Goal: Book appointment/travel/reservation

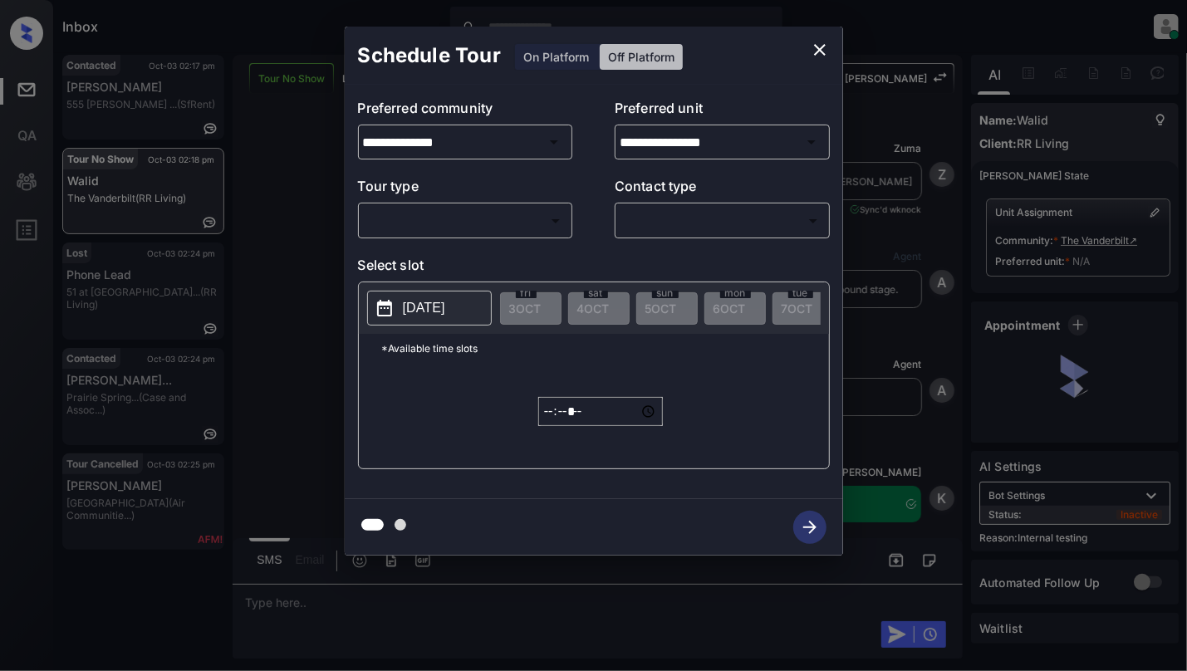
scroll to position [8722, 0]
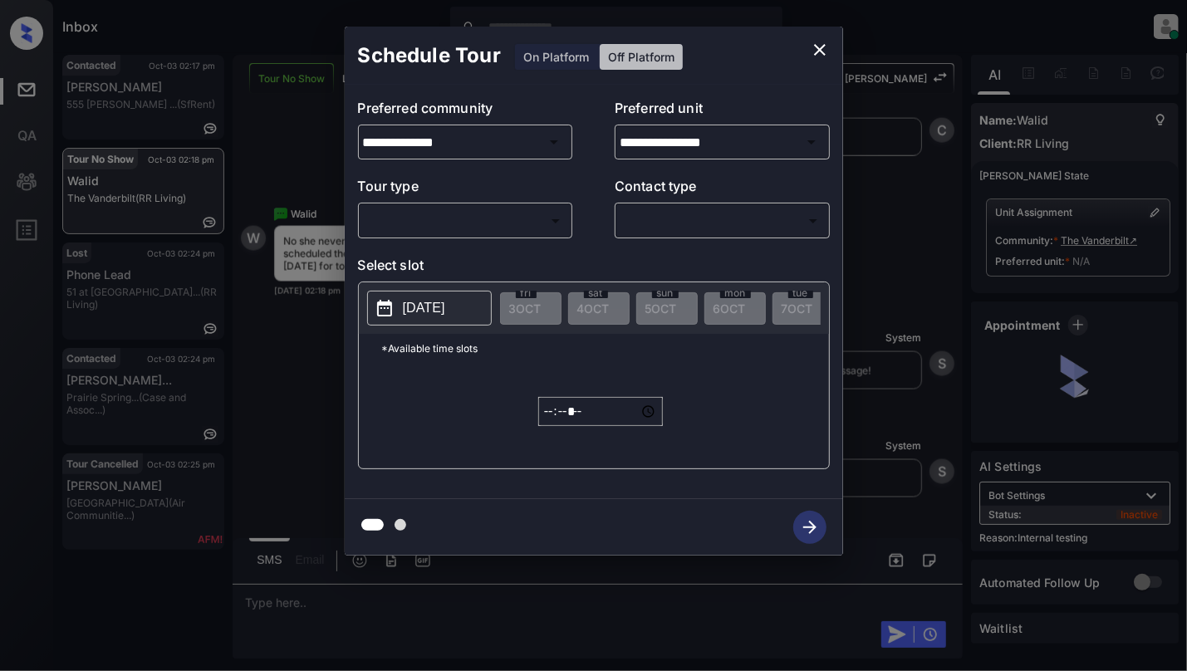
click at [488, 218] on body "Inbox Cynthia Montañez Online Set yourself offline Set yourself on break Profil…" at bounding box center [593, 335] width 1187 height 671
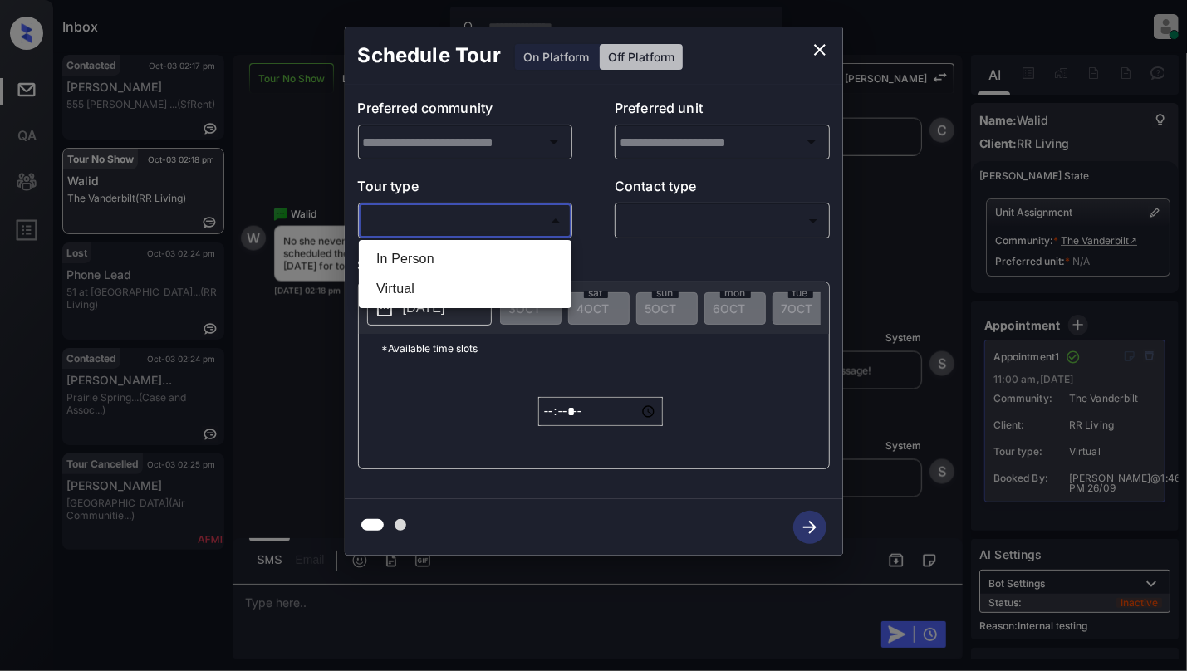
type input "**********"
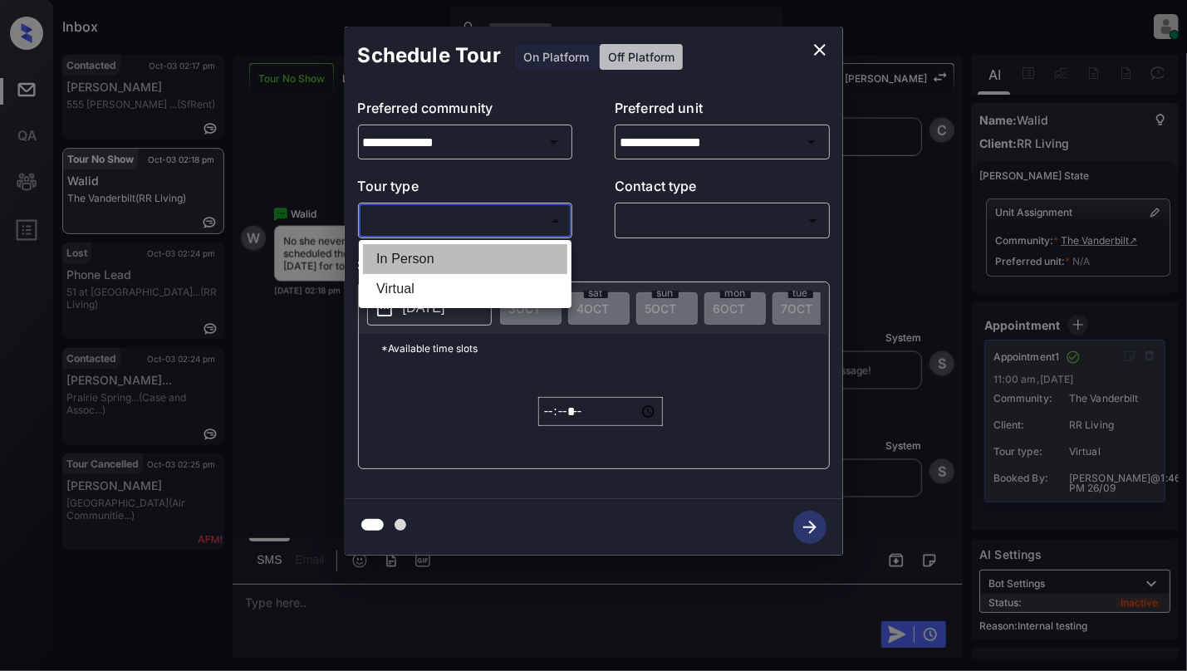
click at [478, 256] on li "In Person" at bounding box center [465, 259] width 204 height 30
type input "********"
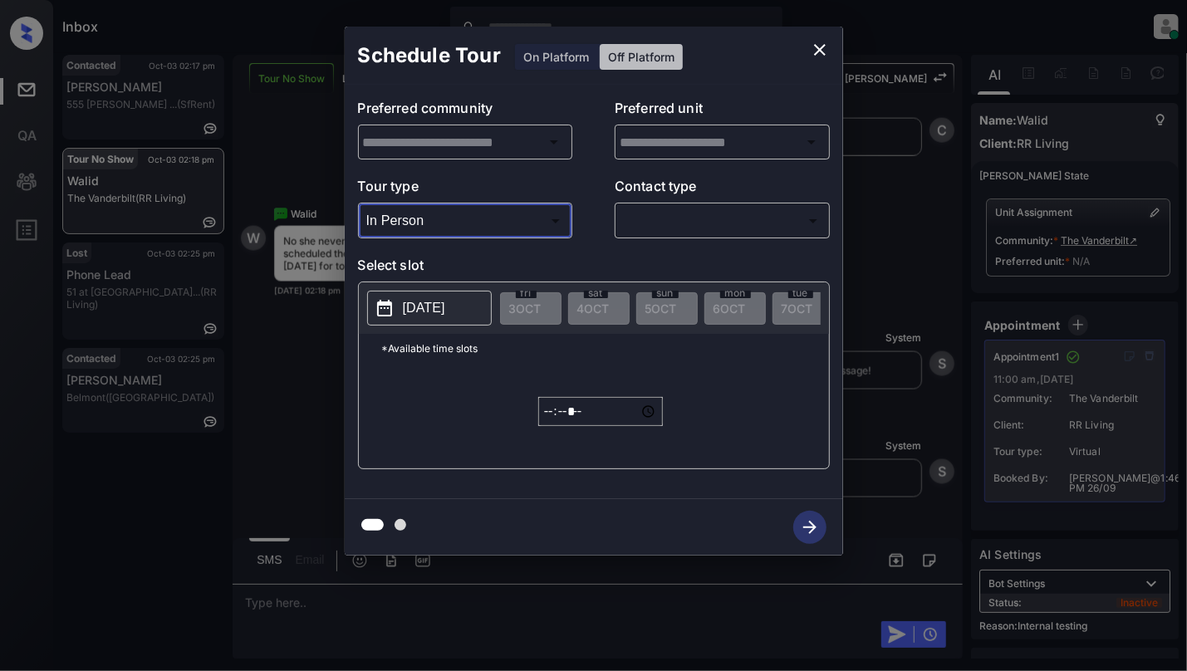
type input "**********"
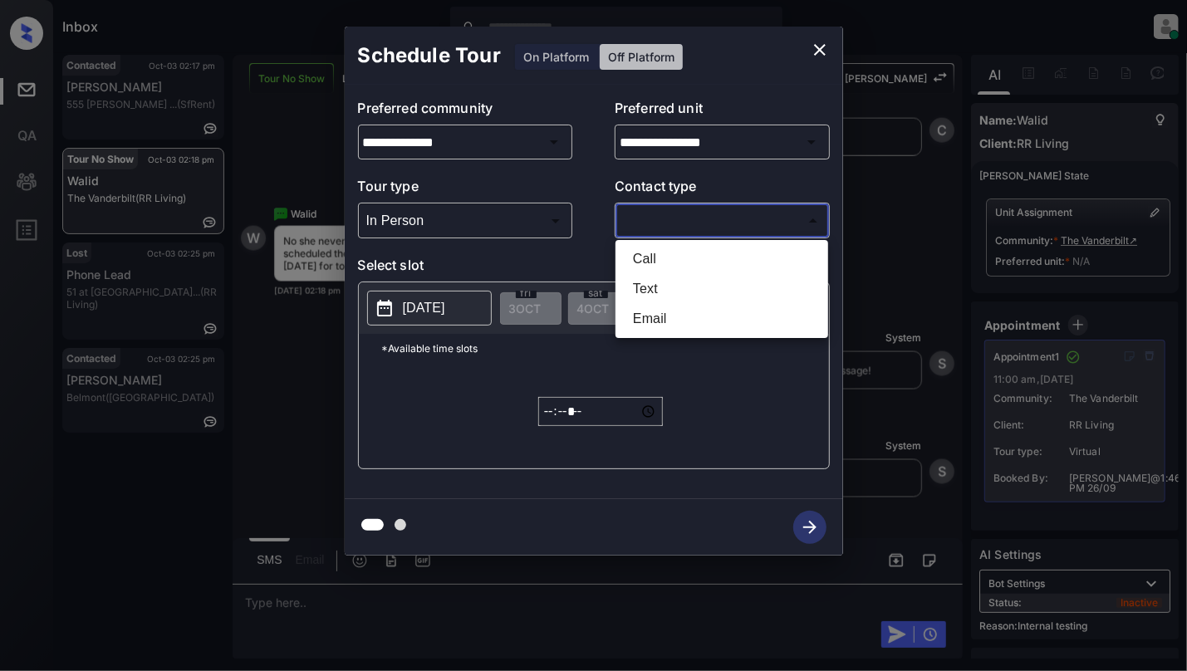
click at [676, 209] on body "Inbox Cynthia Montañez Online Set yourself offline Set yourself on break Profil…" at bounding box center [593, 335] width 1187 height 671
click at [633, 291] on li "Text" at bounding box center [722, 289] width 204 height 30
type input "****"
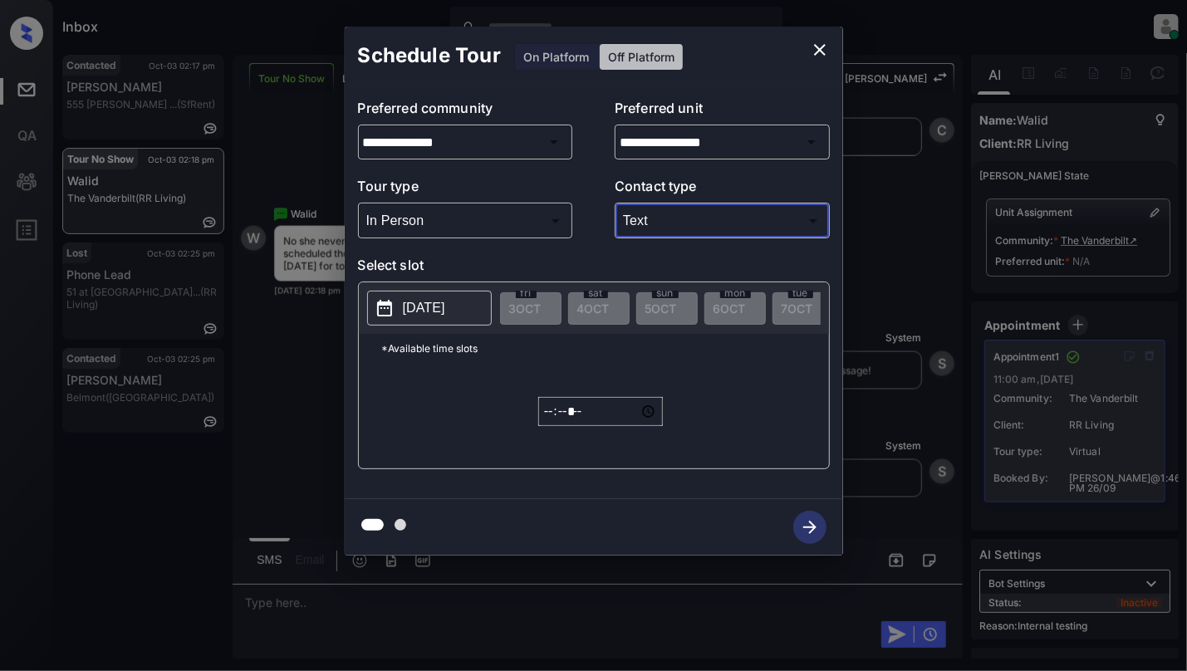
click at [390, 300] on icon at bounding box center [385, 308] width 20 height 20
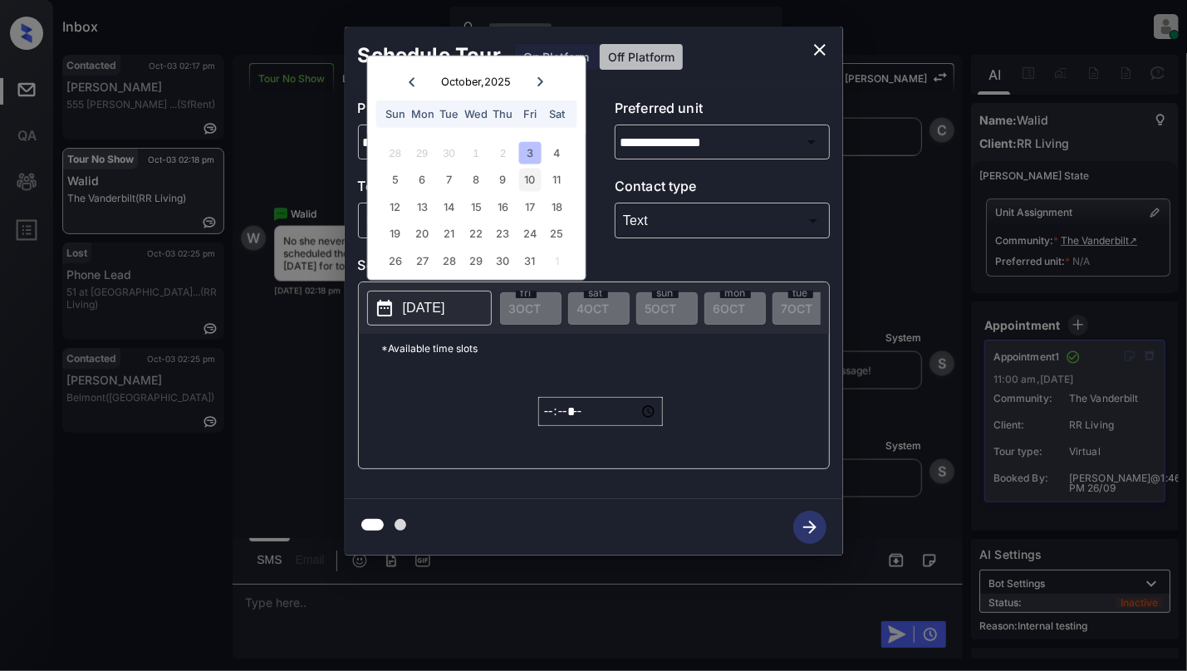
click at [540, 173] on div "10" at bounding box center [530, 180] width 22 height 22
click at [822, 47] on icon "close" at bounding box center [820, 50] width 12 height 12
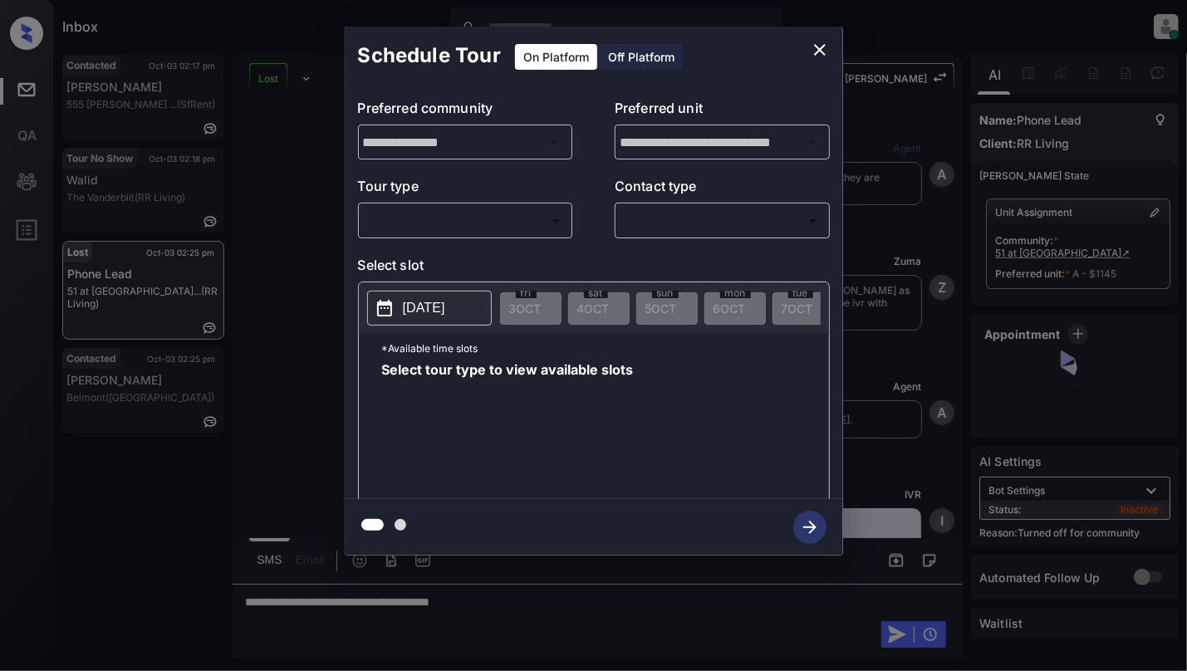
scroll to position [2964, 0]
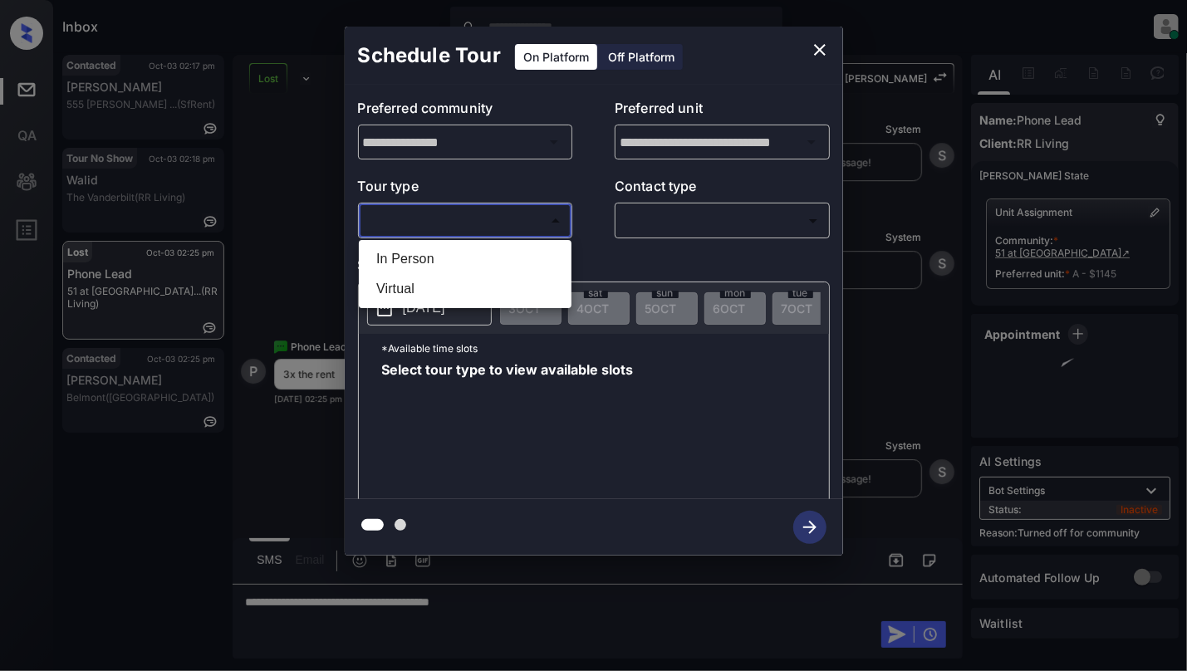
click at [520, 220] on body "Inbox Cynthia Montañez Online Set yourself offline Set yourself on break Profil…" at bounding box center [593, 335] width 1187 height 671
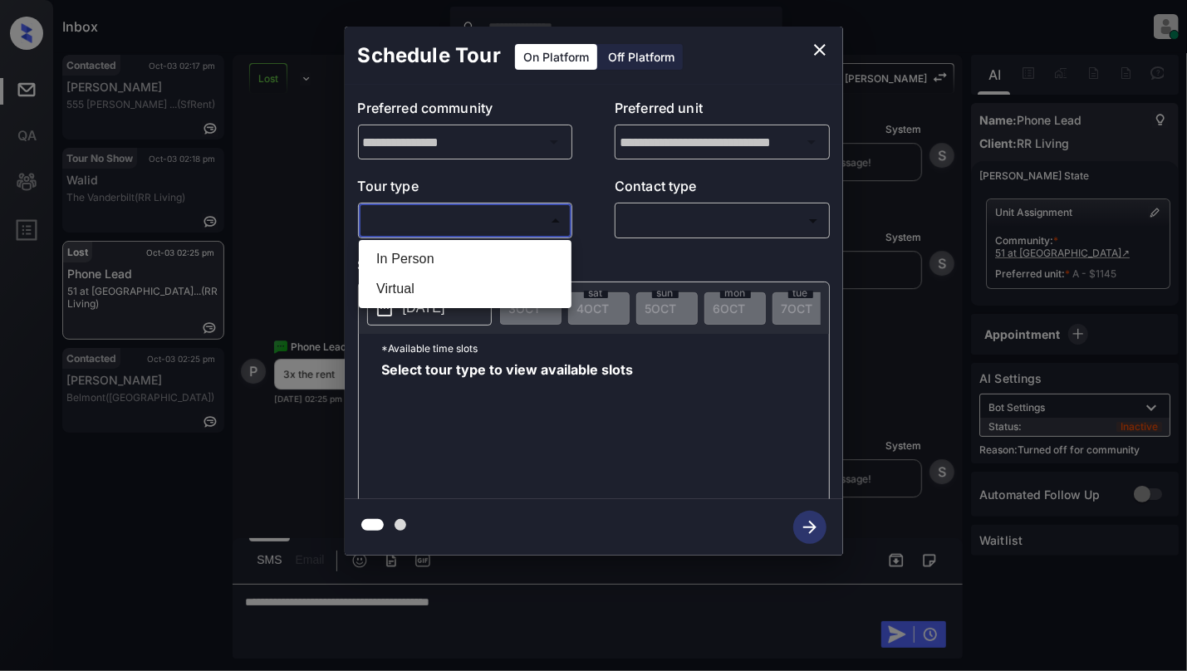
click at [392, 261] on li "In Person" at bounding box center [465, 259] width 204 height 30
type input "********"
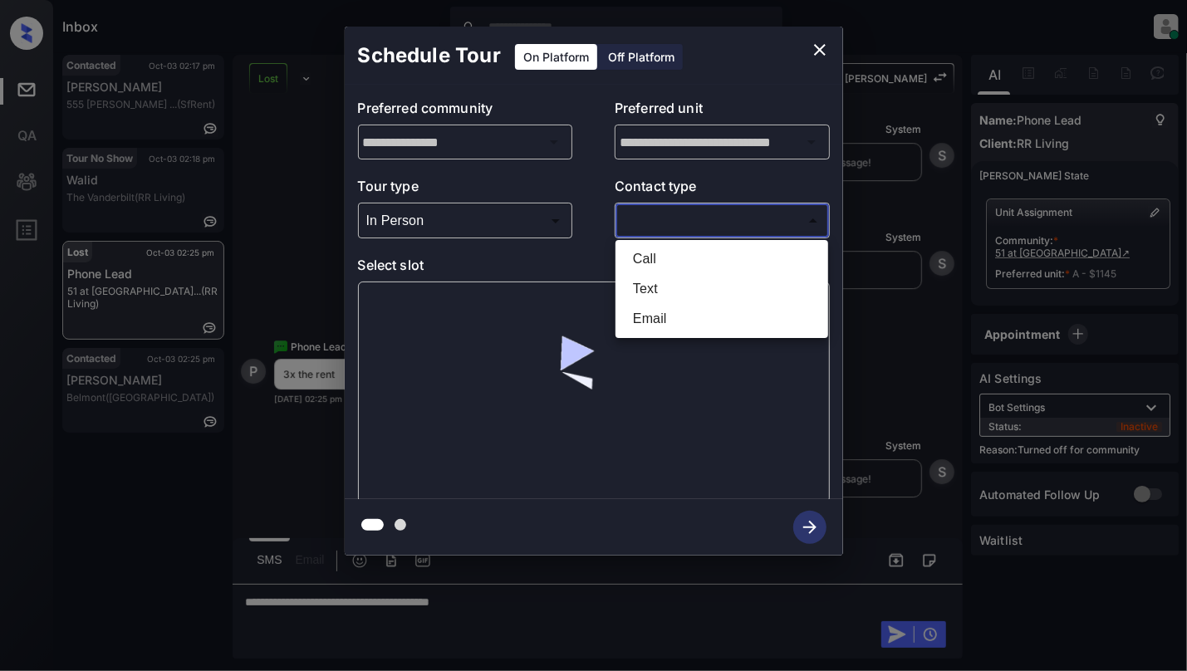
click at [665, 229] on body "Inbox Cynthia Montañez Online Set yourself offline Set yourself on break Profil…" at bounding box center [593, 335] width 1187 height 671
click at [645, 281] on li "Text" at bounding box center [722, 289] width 204 height 30
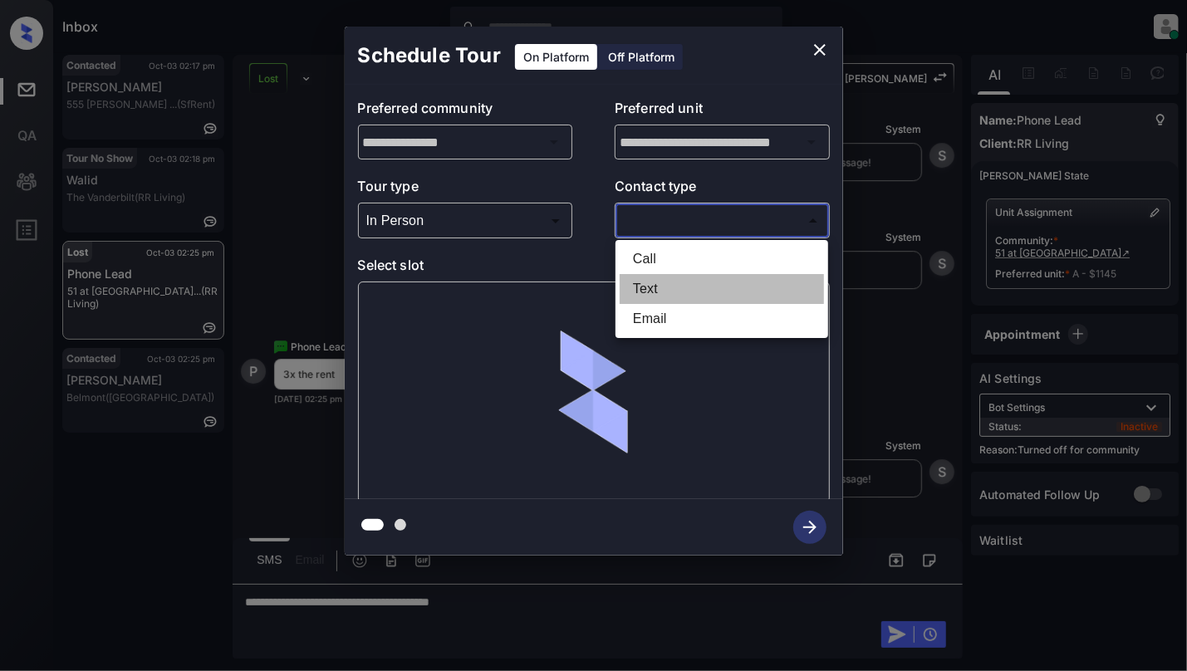
type input "****"
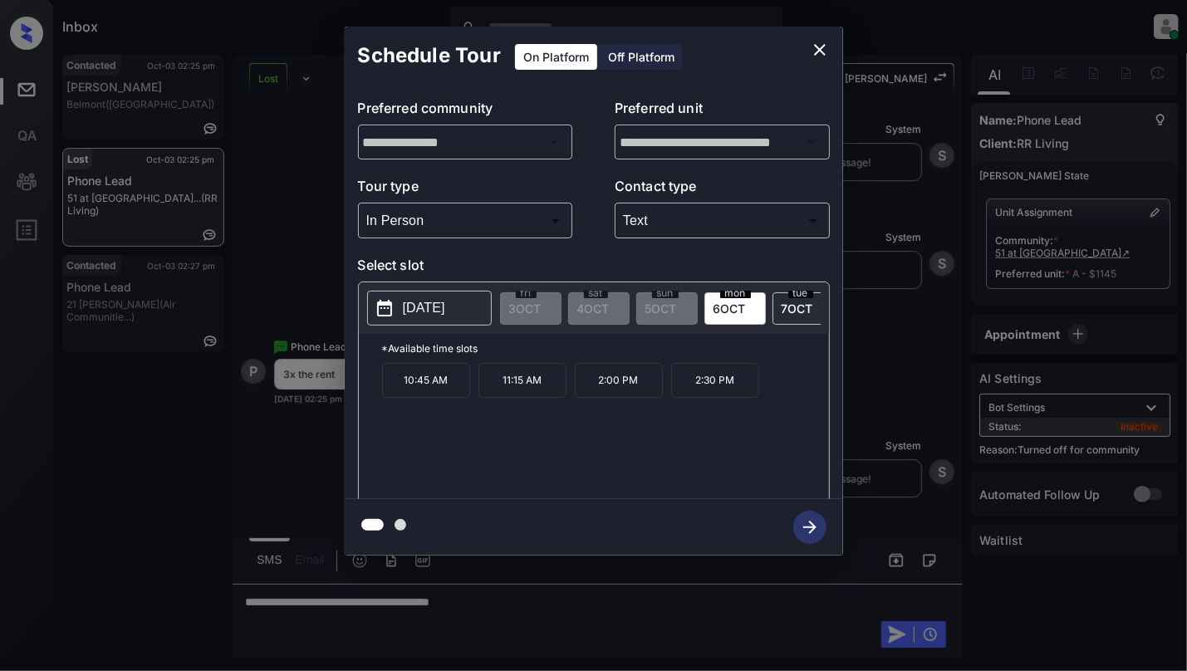
click at [819, 48] on icon "close" at bounding box center [820, 50] width 12 height 12
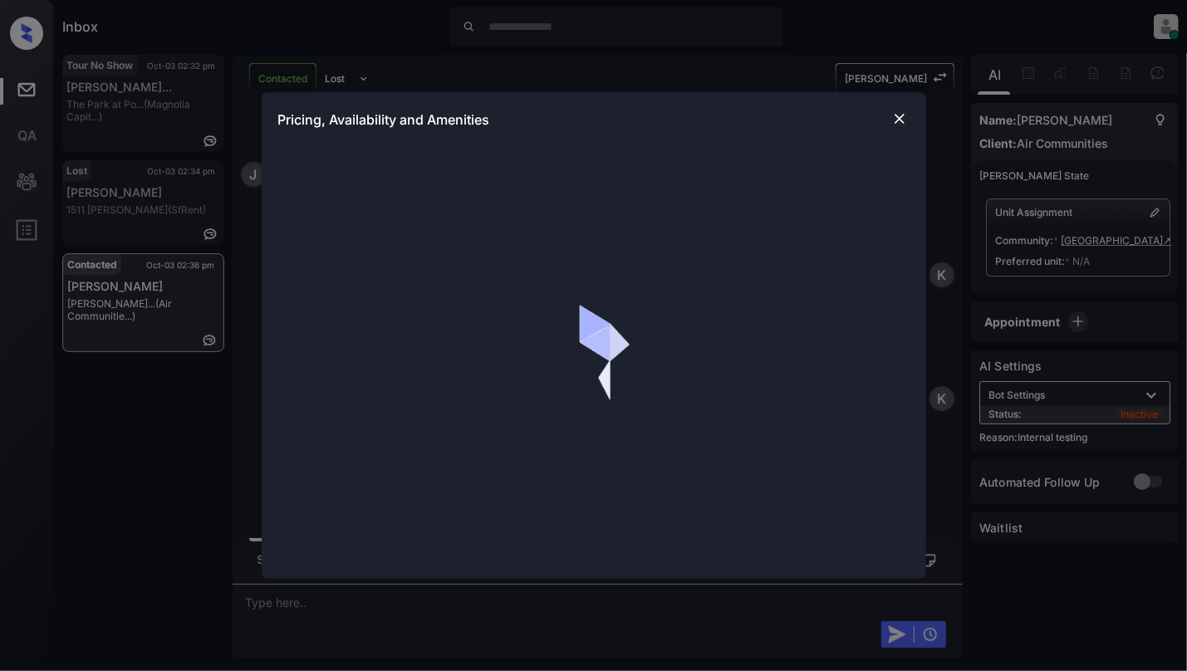
scroll to position [2297, 0]
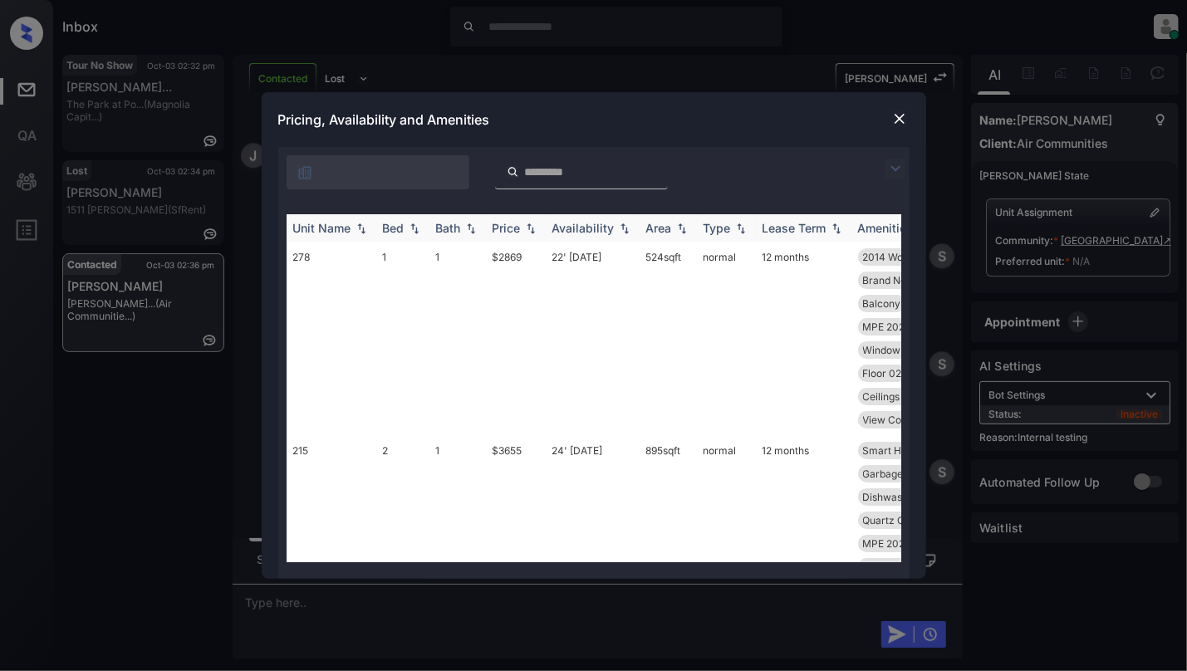
click at [410, 221] on div "Bed" at bounding box center [403, 228] width 40 height 14
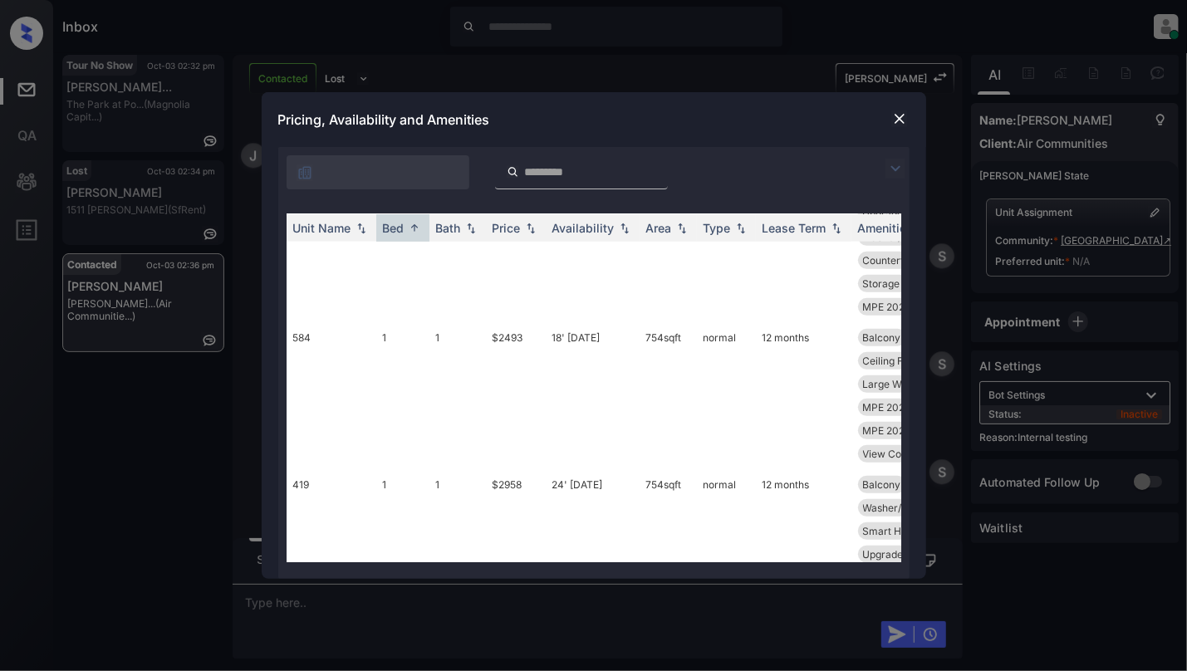
scroll to position [553, 0]
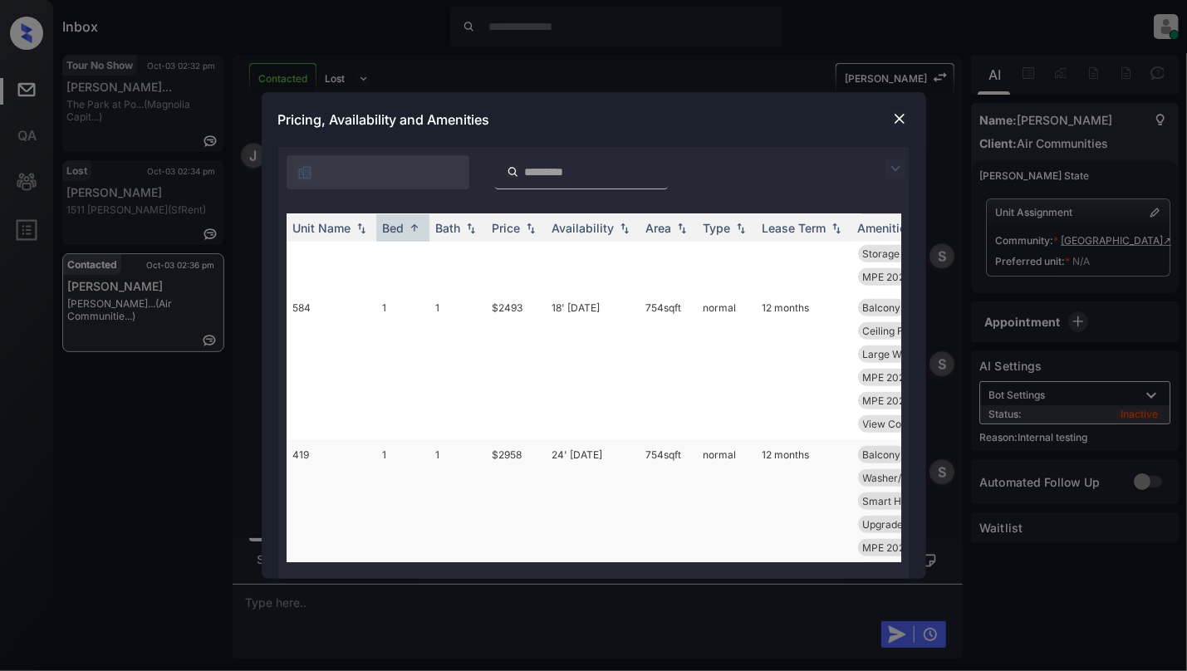
click at [316, 442] on td "419" at bounding box center [332, 536] width 90 height 194
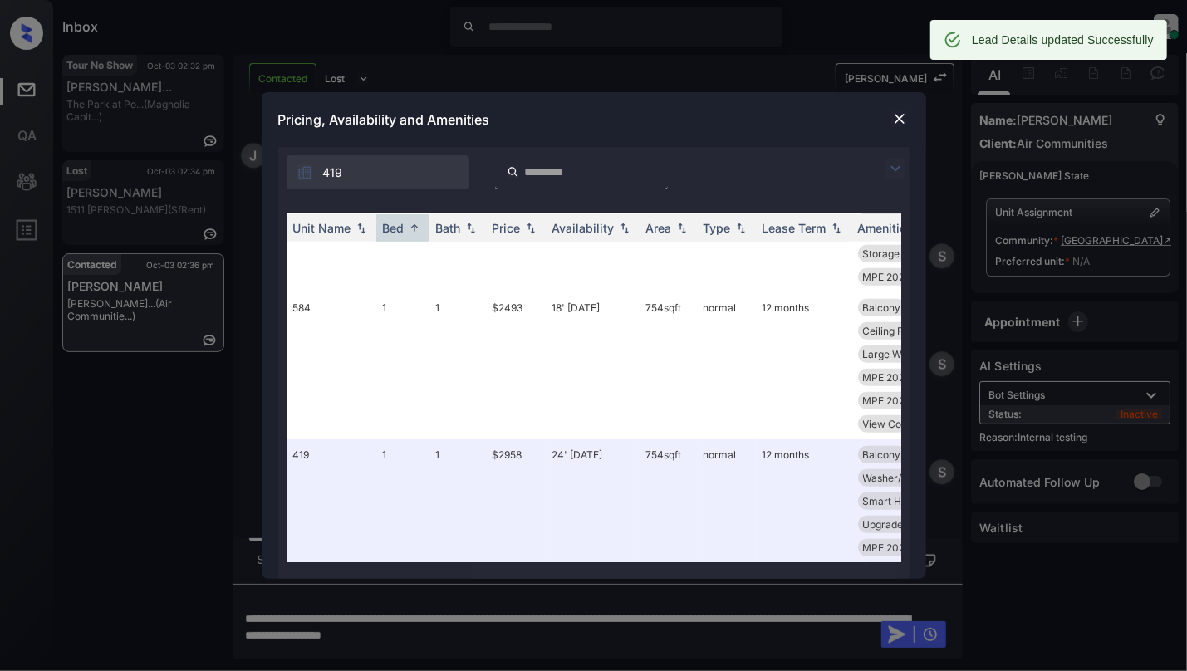
click at [899, 120] on img at bounding box center [899, 118] width 17 height 17
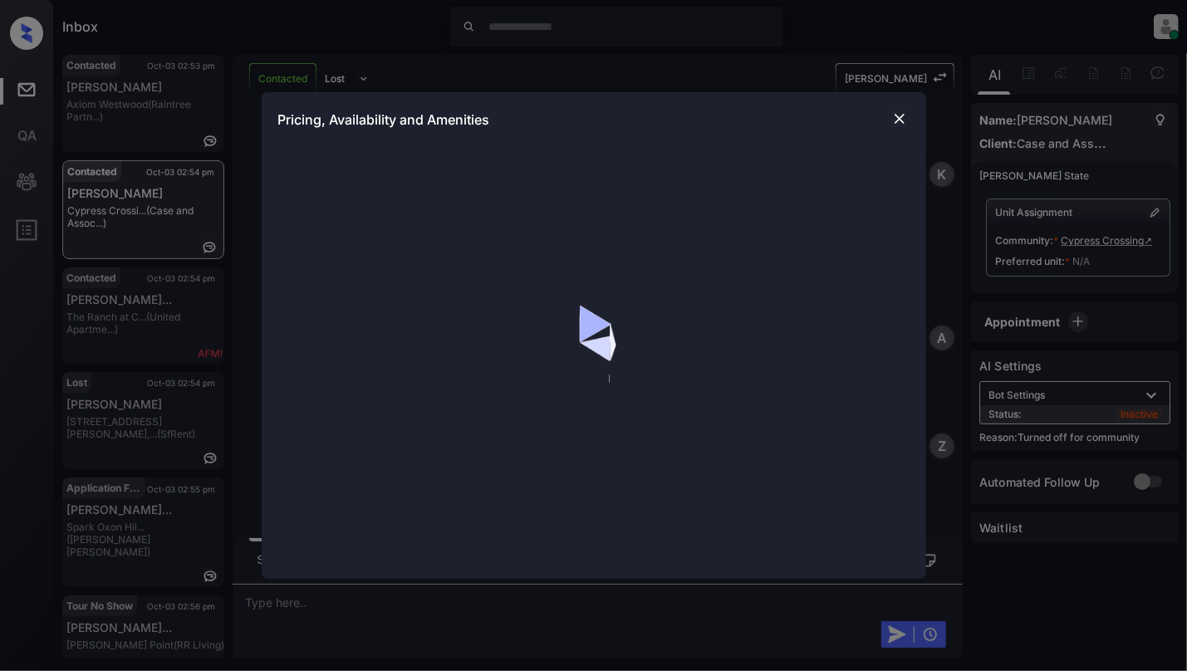
scroll to position [1350, 0]
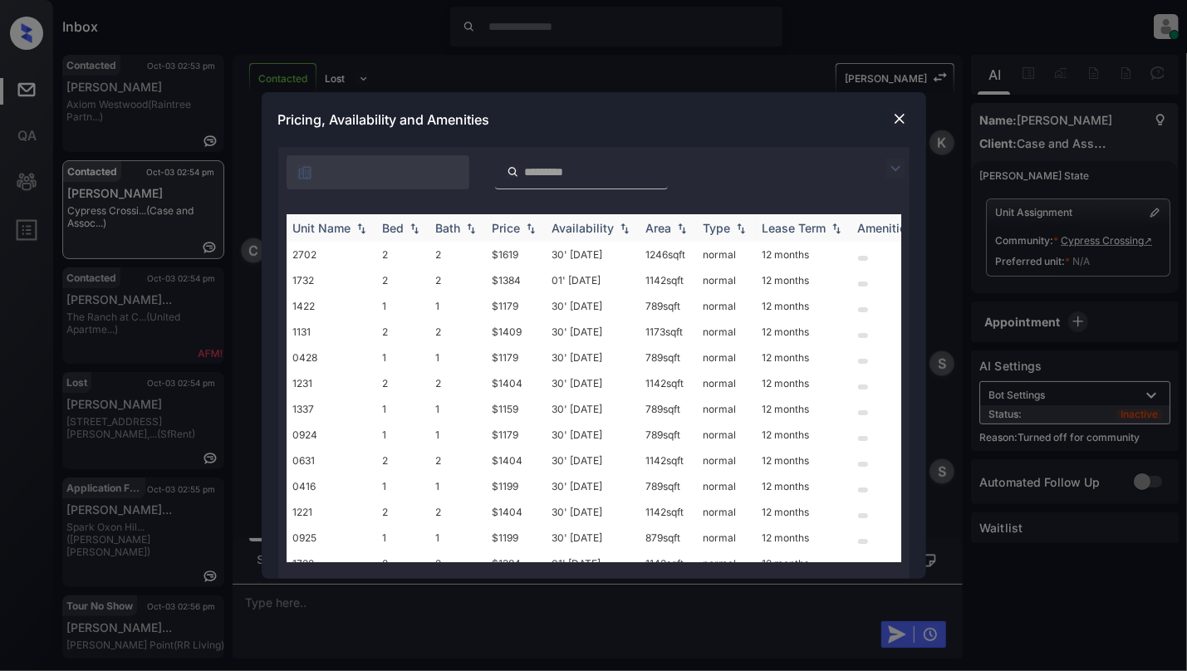
click at [413, 230] on img at bounding box center [414, 229] width 17 height 12
click at [413, 230] on img at bounding box center [414, 228] width 17 height 12
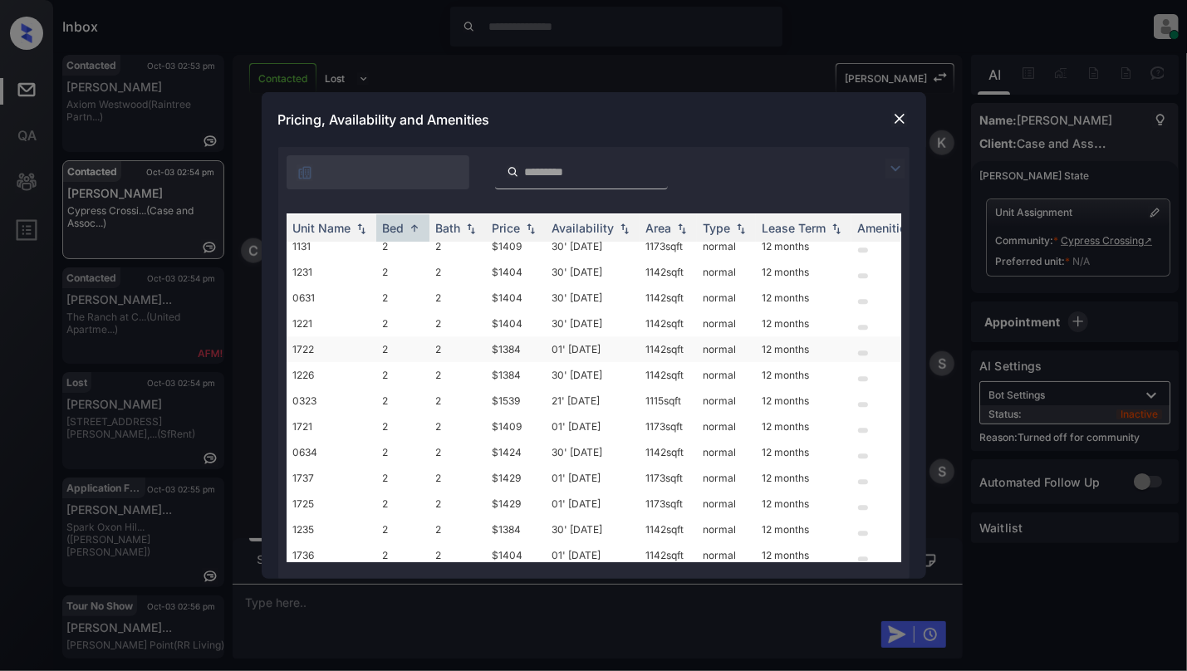
click at [440, 353] on td "2" at bounding box center [457, 349] width 56 height 26
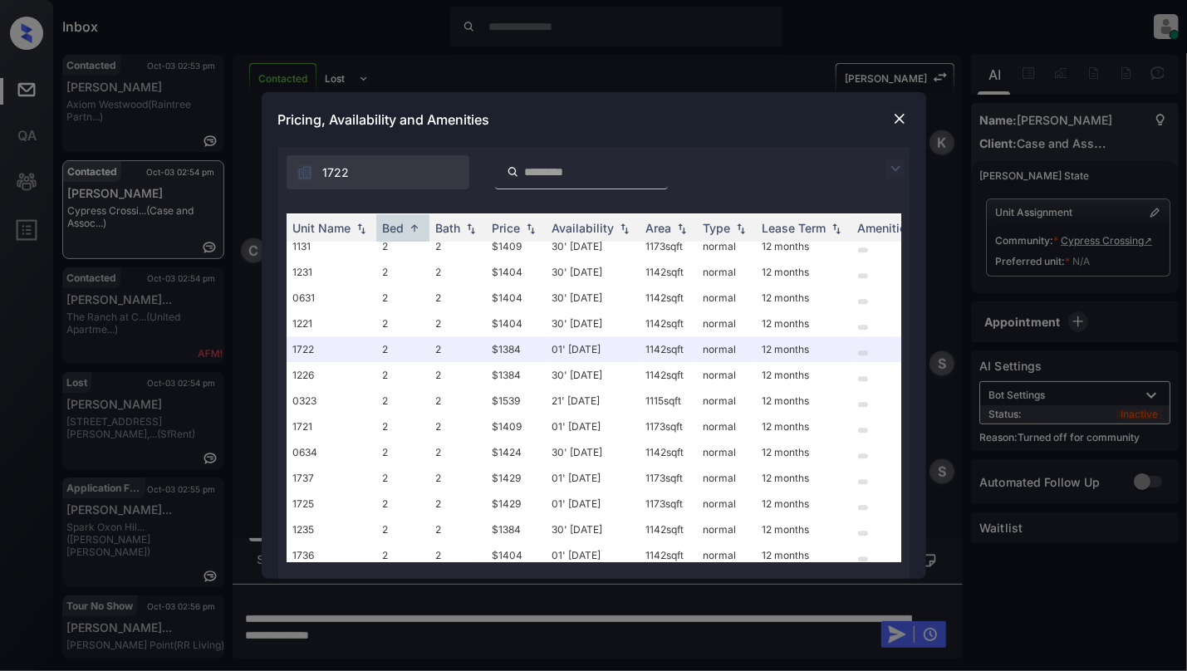
click at [895, 120] on img at bounding box center [899, 118] width 17 height 17
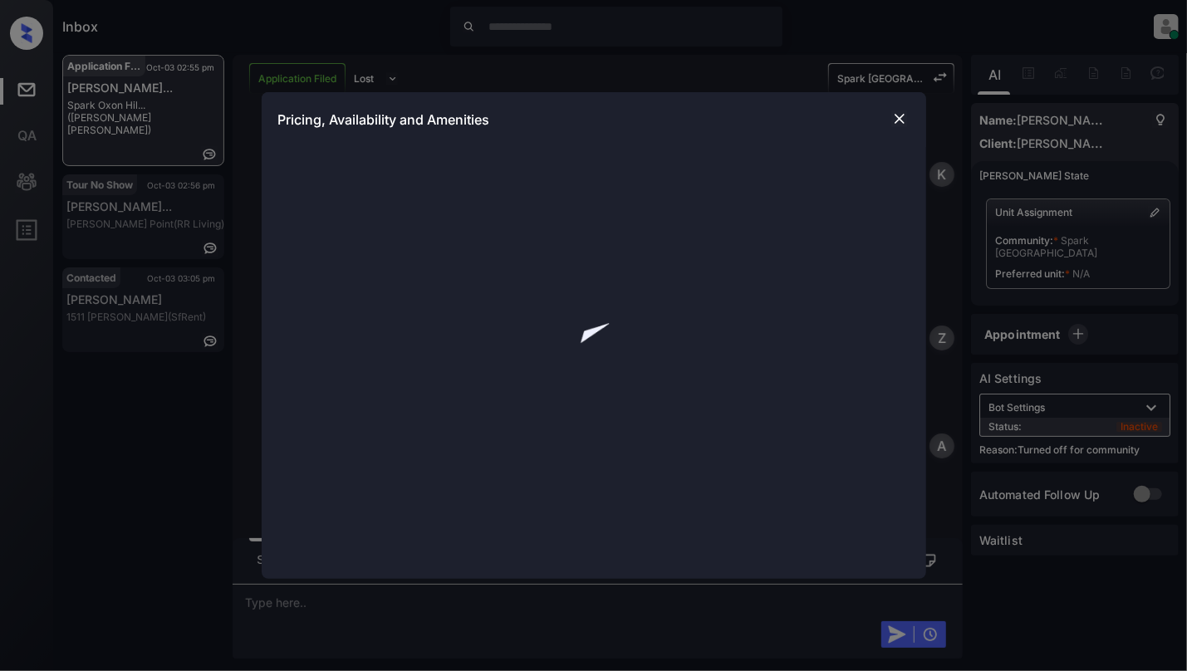
scroll to position [1224, 0]
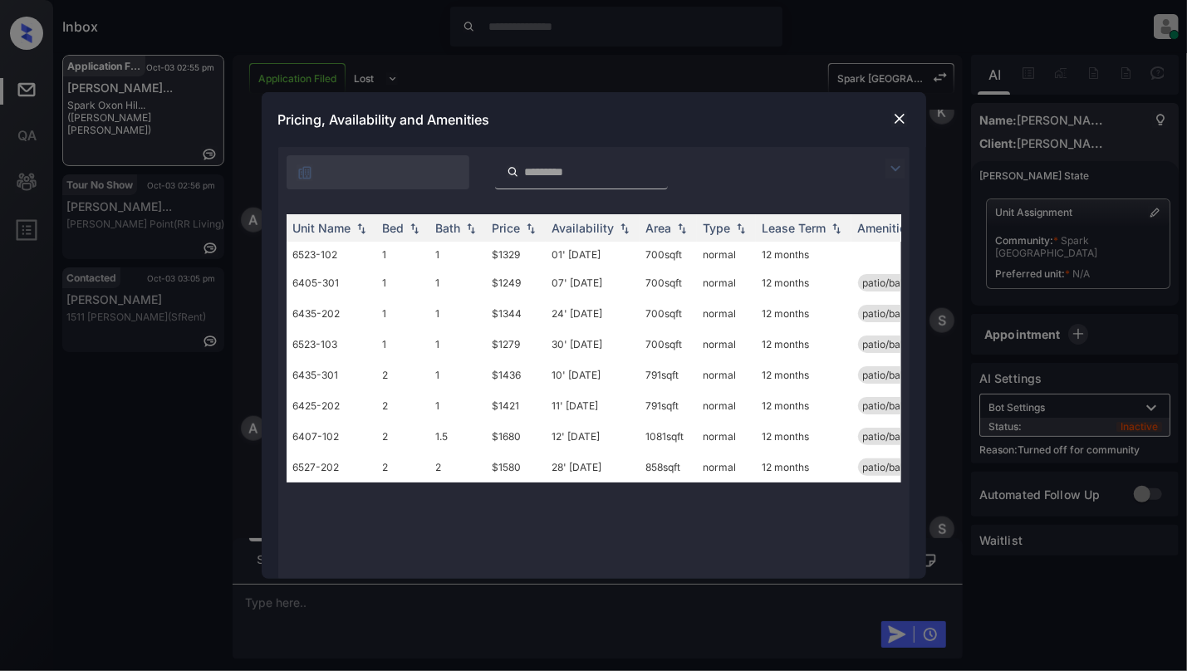
click at [895, 120] on img at bounding box center [899, 118] width 17 height 17
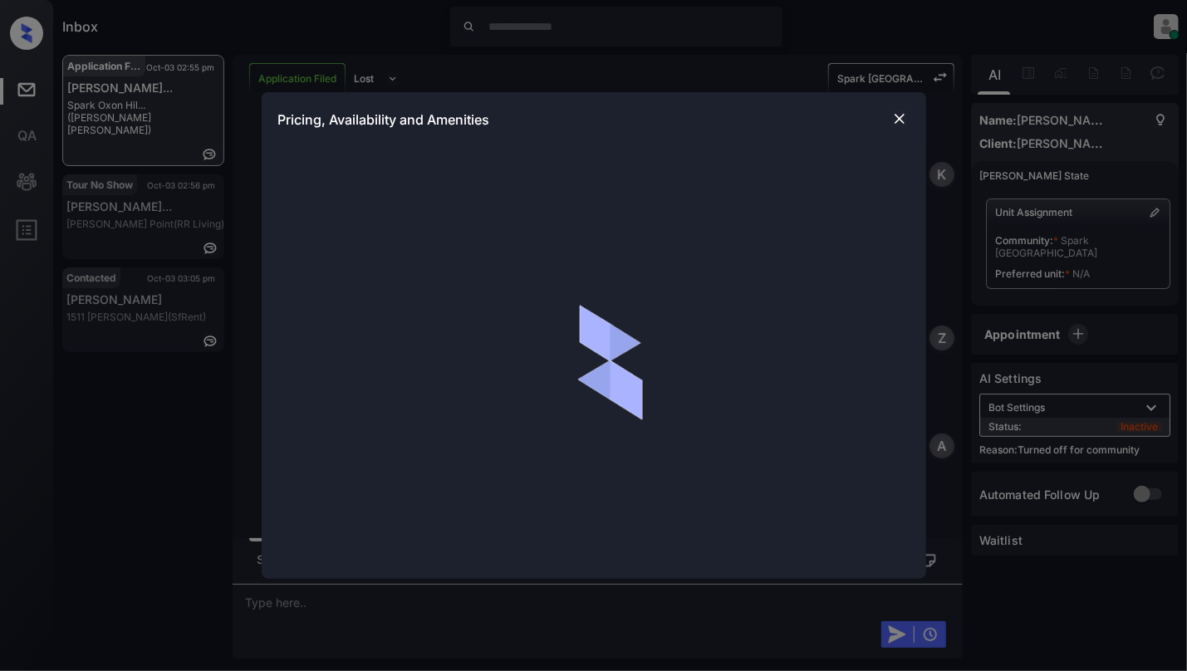
scroll to position [891, 0]
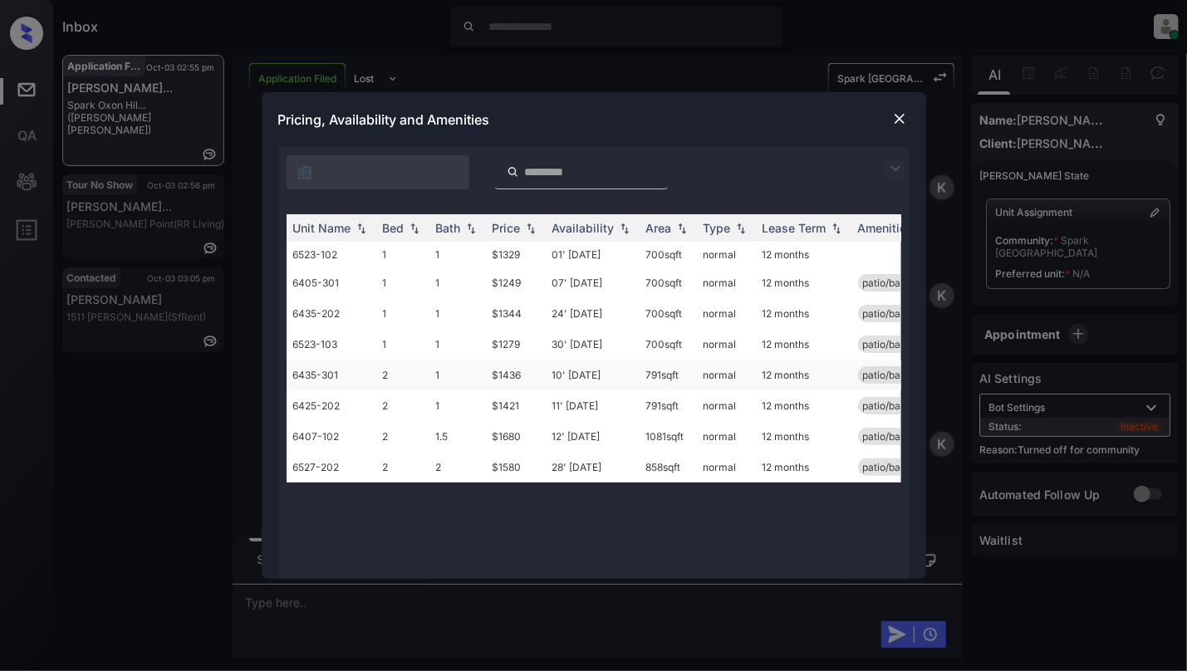
click at [470, 376] on td "1" at bounding box center [457, 375] width 56 height 31
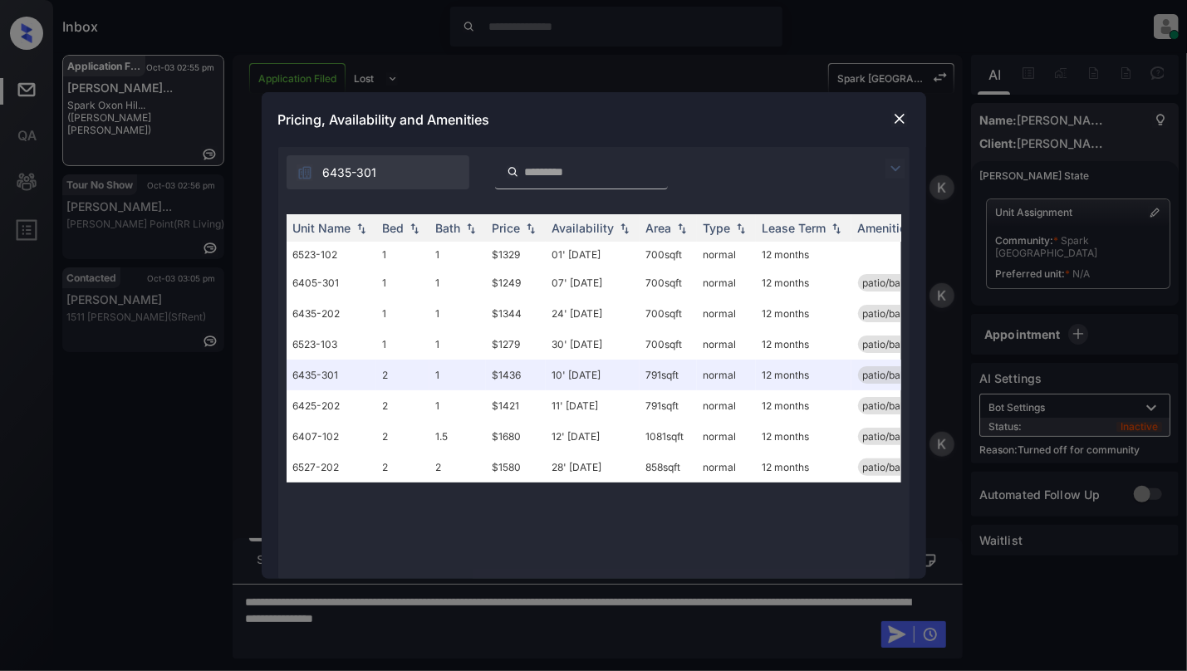
click at [897, 123] on img at bounding box center [899, 118] width 17 height 17
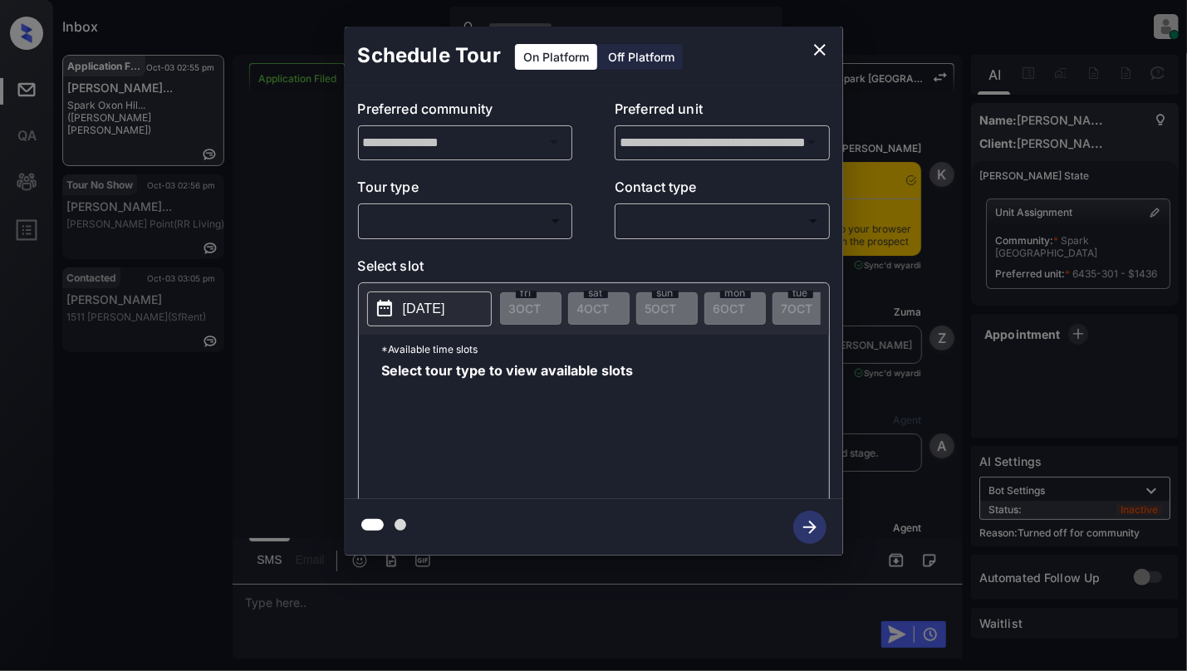
scroll to position [2107, 0]
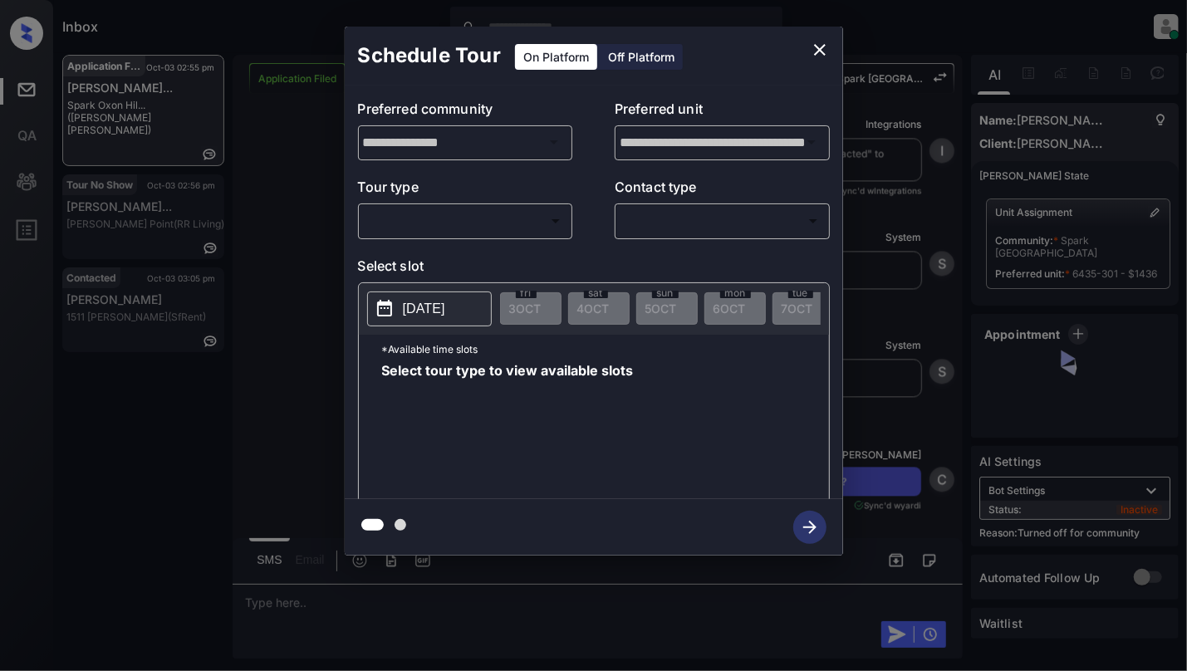
click at [459, 207] on body "Inbox Cynthia Montañez Online Set yourself offline Set yourself on break Profil…" at bounding box center [593, 335] width 1187 height 671
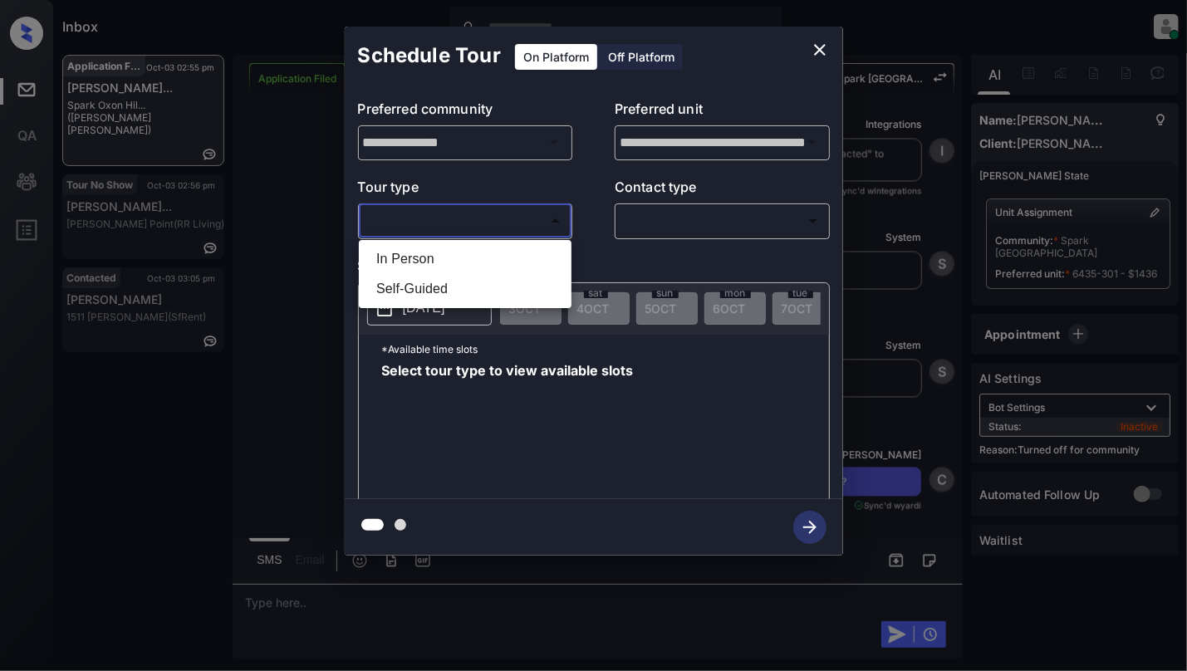
click at [443, 260] on li "In Person" at bounding box center [465, 259] width 204 height 30
type input "********"
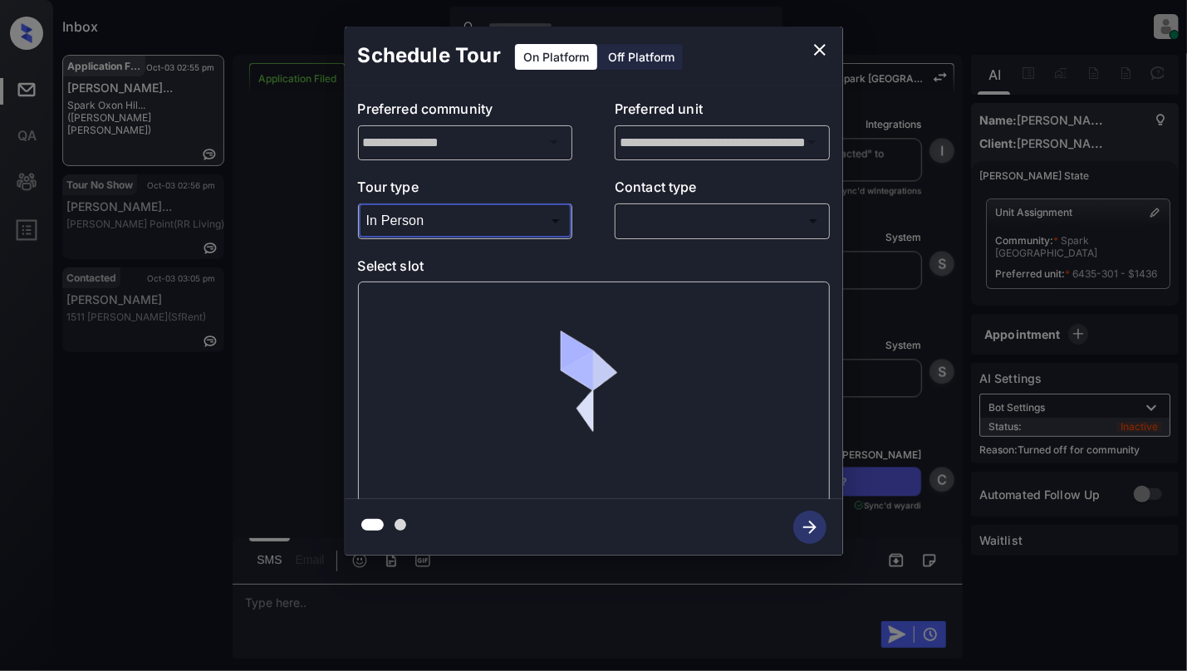
click at [713, 213] on body "Inbox Cynthia Montañez Online Set yourself offline Set yourself on break Profil…" at bounding box center [593, 335] width 1187 height 671
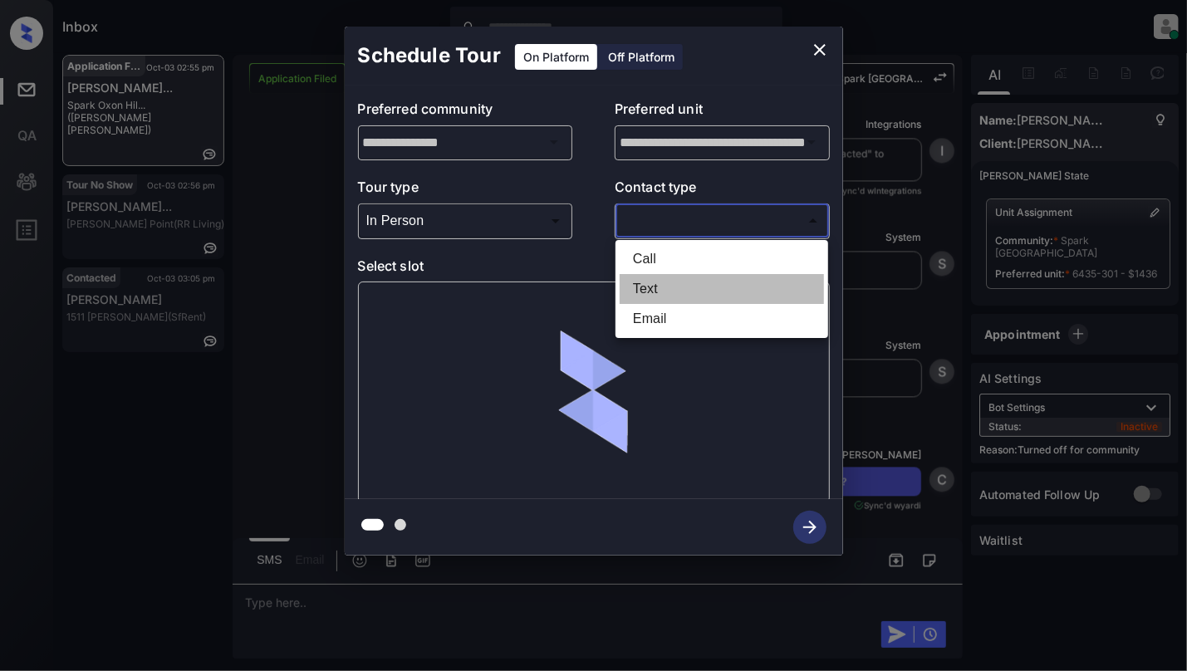
click at [648, 300] on li "Text" at bounding box center [722, 289] width 204 height 30
type input "****"
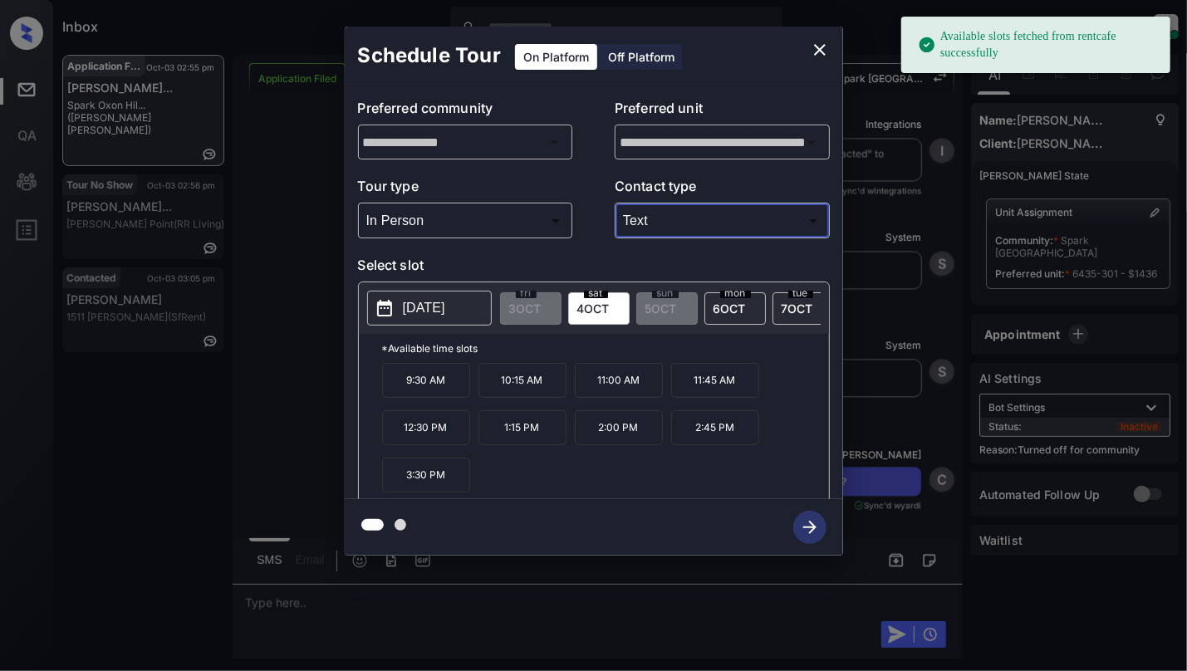
click at [430, 317] on p "2025-10-04" at bounding box center [424, 308] width 42 height 20
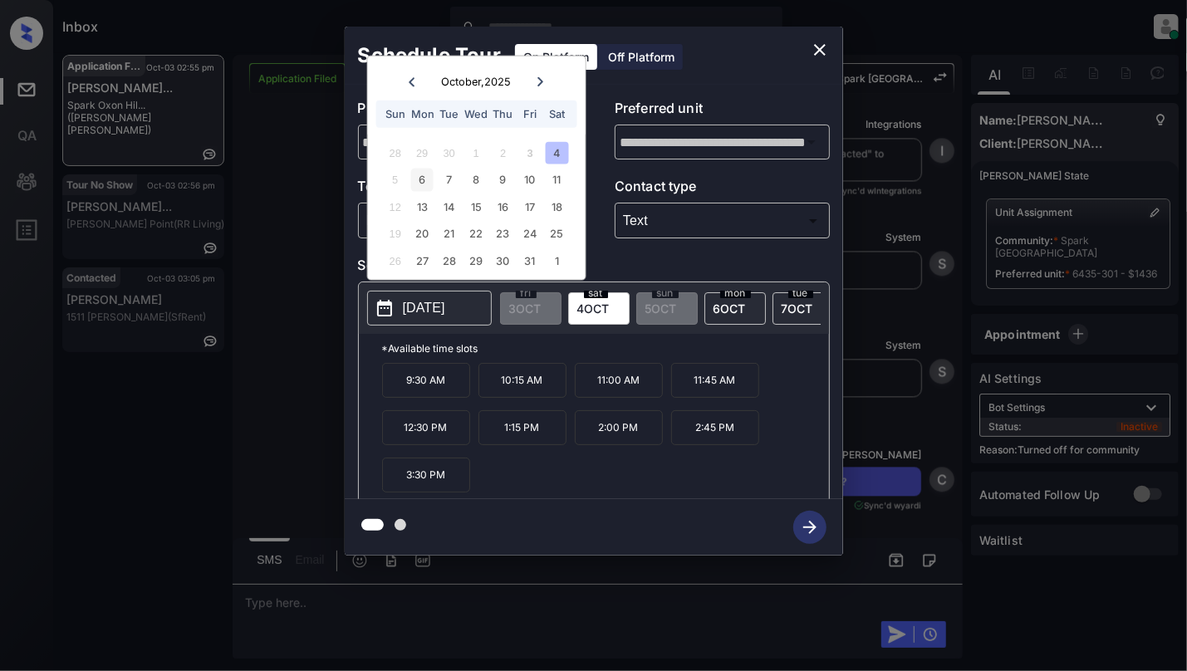
click at [414, 178] on div "6" at bounding box center [422, 180] width 22 height 22
click at [822, 34] on button "close" at bounding box center [819, 49] width 33 height 33
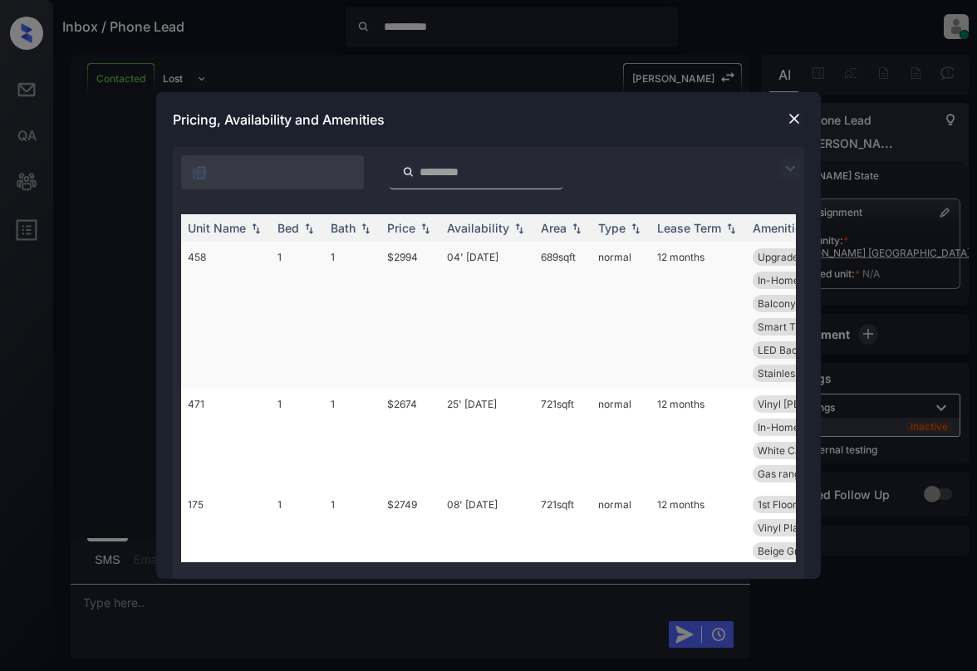
click at [249, 253] on td "458" at bounding box center [226, 315] width 90 height 147
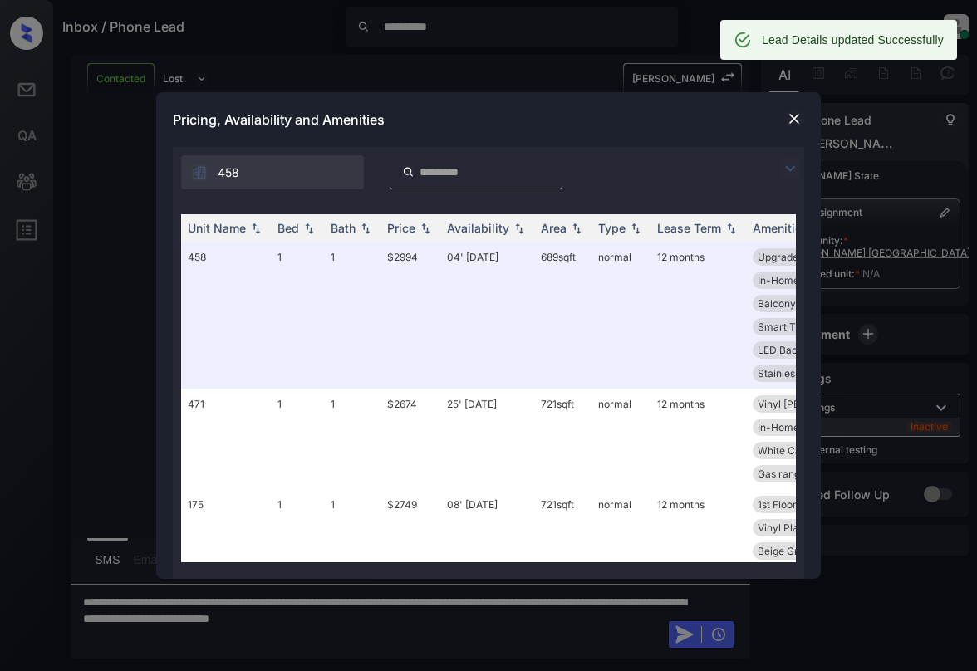
click at [789, 125] on img at bounding box center [794, 118] width 17 height 17
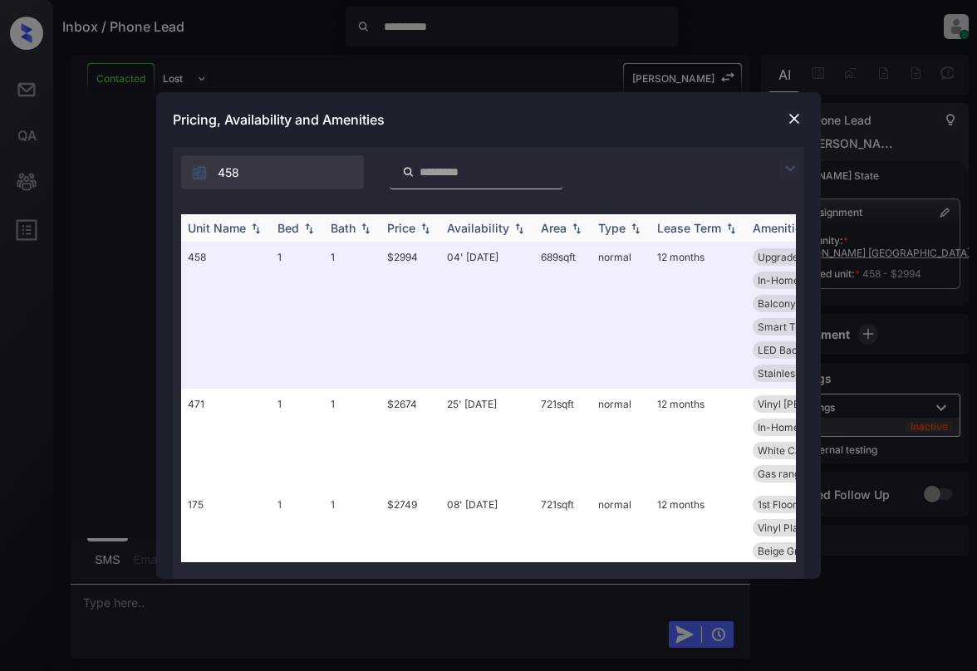
scroll to position [3939, 0]
click at [797, 117] on img at bounding box center [794, 118] width 17 height 17
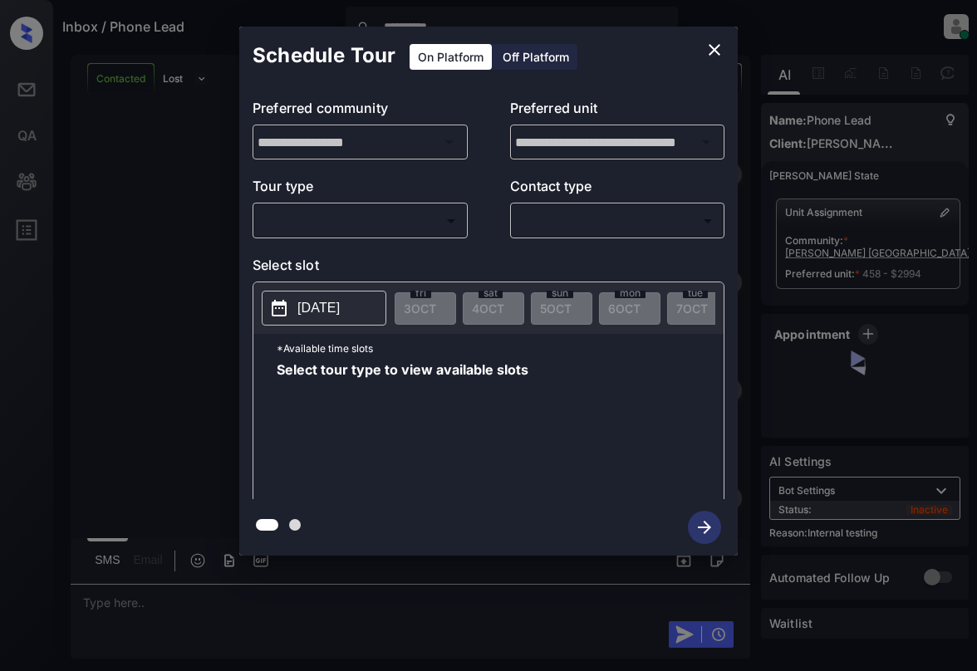
scroll to position [3939, 0]
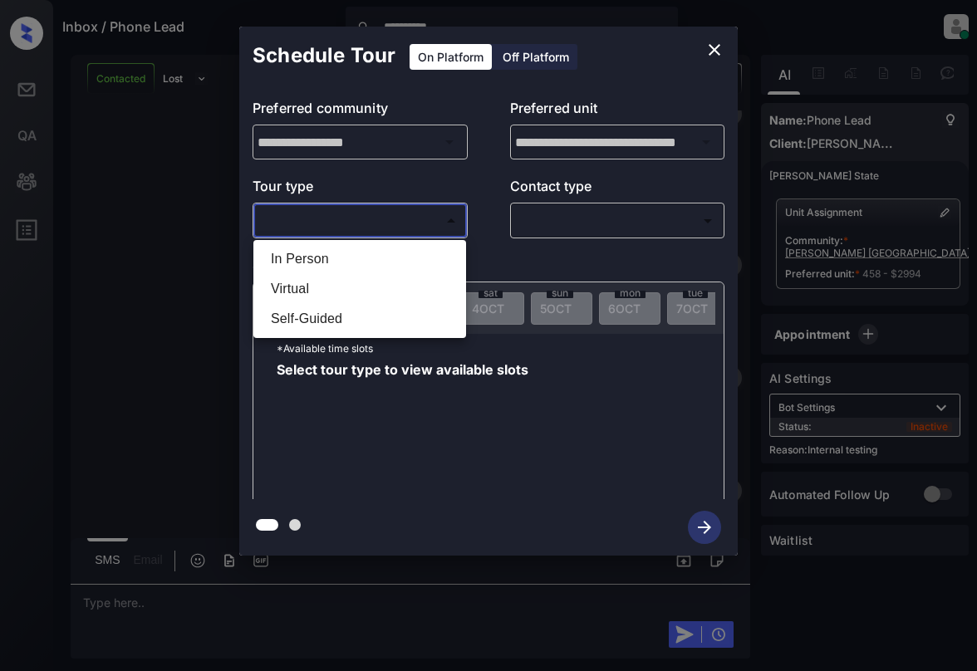
click at [349, 218] on body "**********" at bounding box center [488, 335] width 977 height 671
click at [356, 257] on li "In Person" at bounding box center [360, 259] width 204 height 30
type input "********"
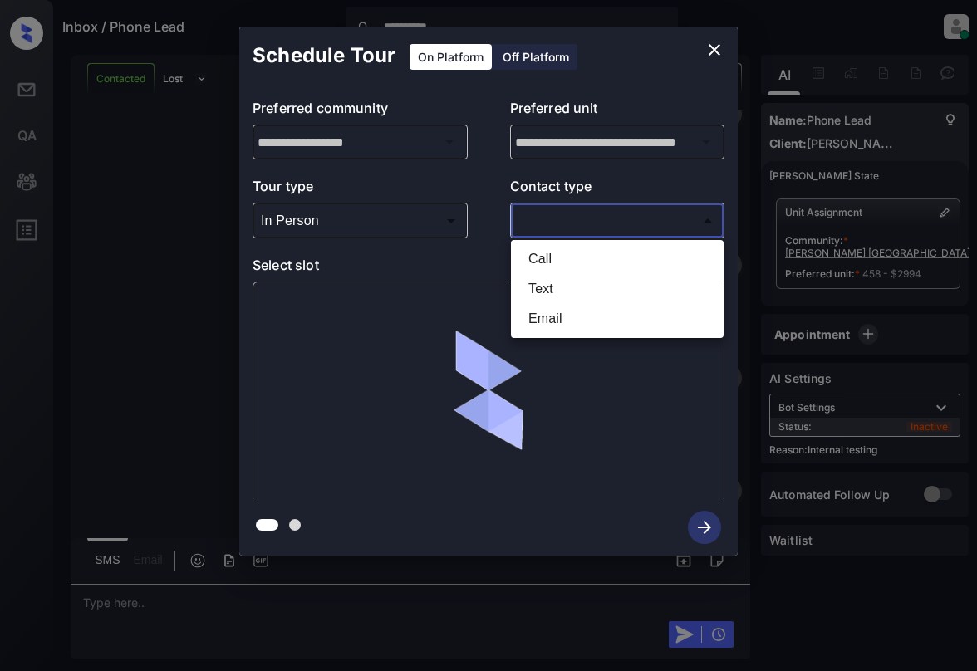
click at [633, 230] on body "**********" at bounding box center [488, 335] width 977 height 671
click at [543, 260] on li "Call" at bounding box center [617, 259] width 204 height 30
type input "****"
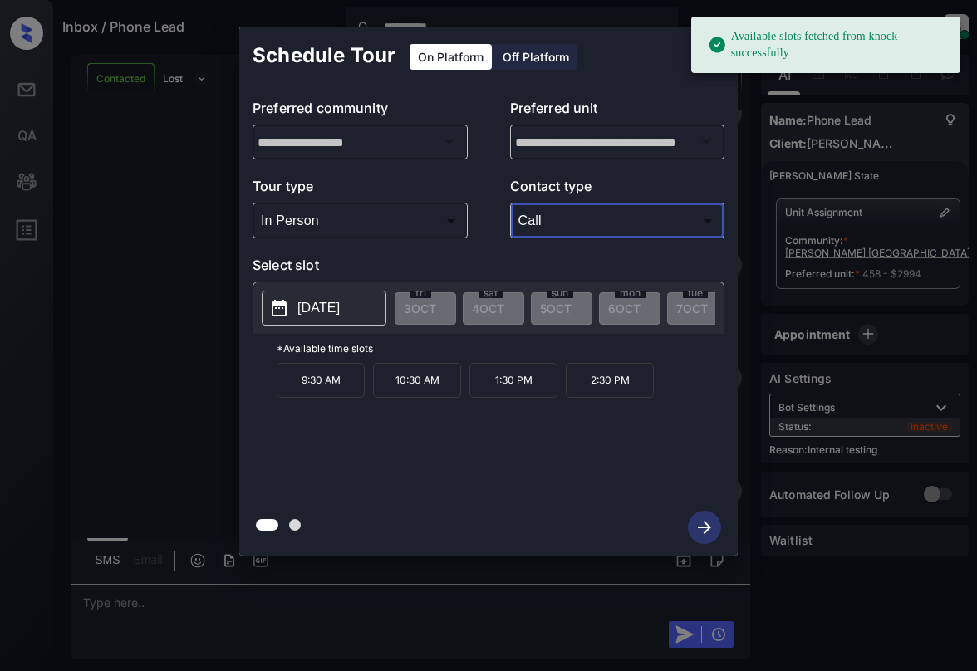
click at [336, 318] on p "[DATE]" at bounding box center [318, 308] width 42 height 20
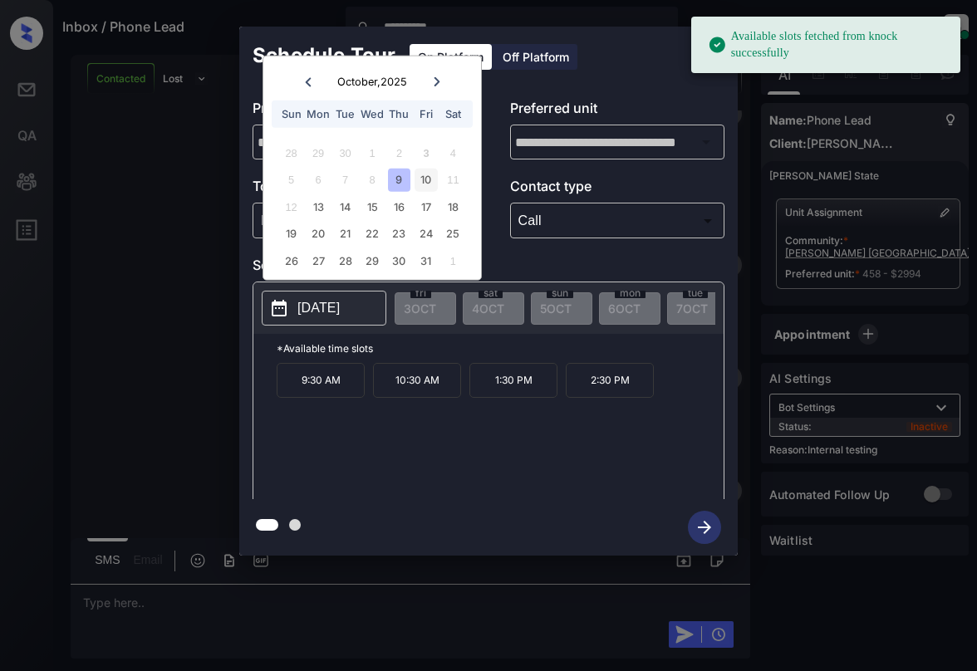
click at [426, 179] on div "10" at bounding box center [426, 180] width 22 height 22
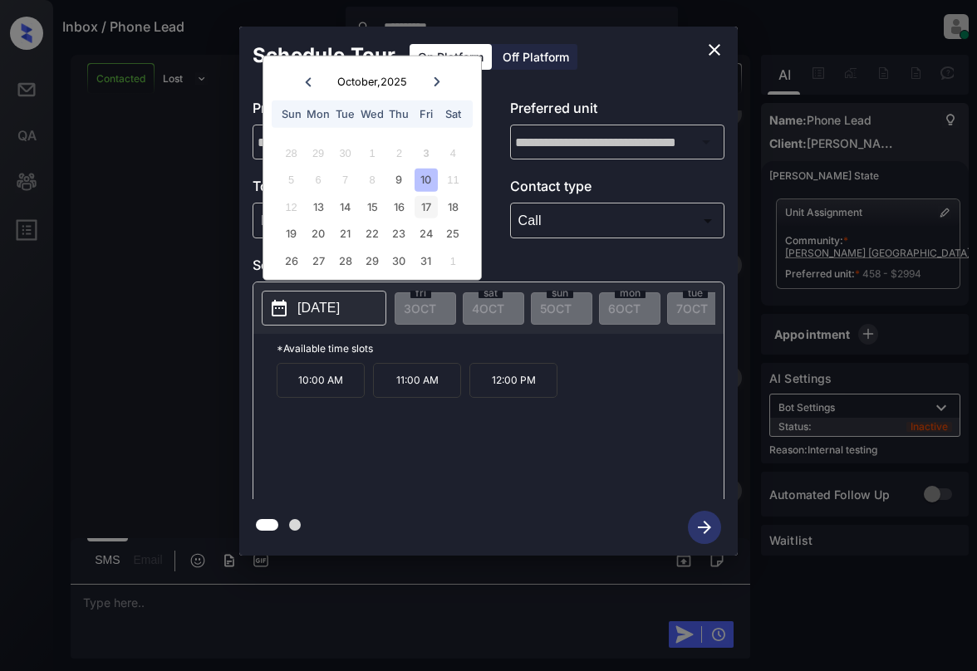
click at [430, 209] on div "17" at bounding box center [426, 206] width 22 height 22
click at [454, 207] on div "18" at bounding box center [453, 206] width 22 height 22
click at [427, 207] on div "17" at bounding box center [426, 206] width 22 height 22
click at [452, 206] on div "18" at bounding box center [453, 206] width 22 height 22
click at [427, 196] on div "17" at bounding box center [426, 206] width 22 height 22
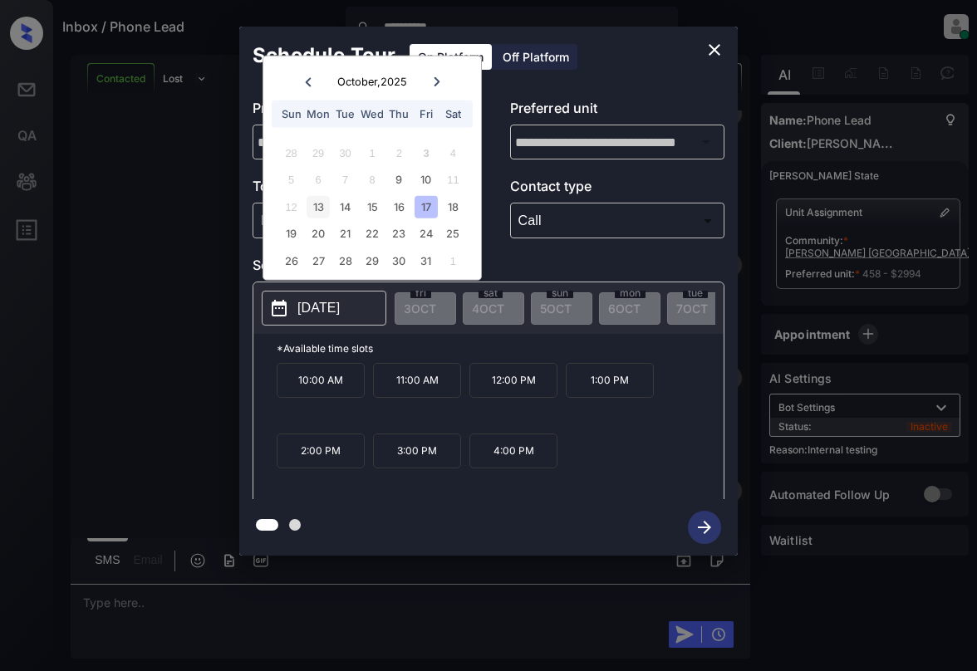
click at [316, 213] on div "13" at bounding box center [318, 206] width 22 height 22
click at [454, 204] on div "18" at bounding box center [453, 206] width 22 height 22
click at [425, 203] on div "17" at bounding box center [426, 206] width 22 height 22
click at [406, 203] on div "16" at bounding box center [399, 206] width 22 height 22
click at [709, 44] on icon "close" at bounding box center [715, 50] width 12 height 12
